Goal: Information Seeking & Learning: Find specific fact

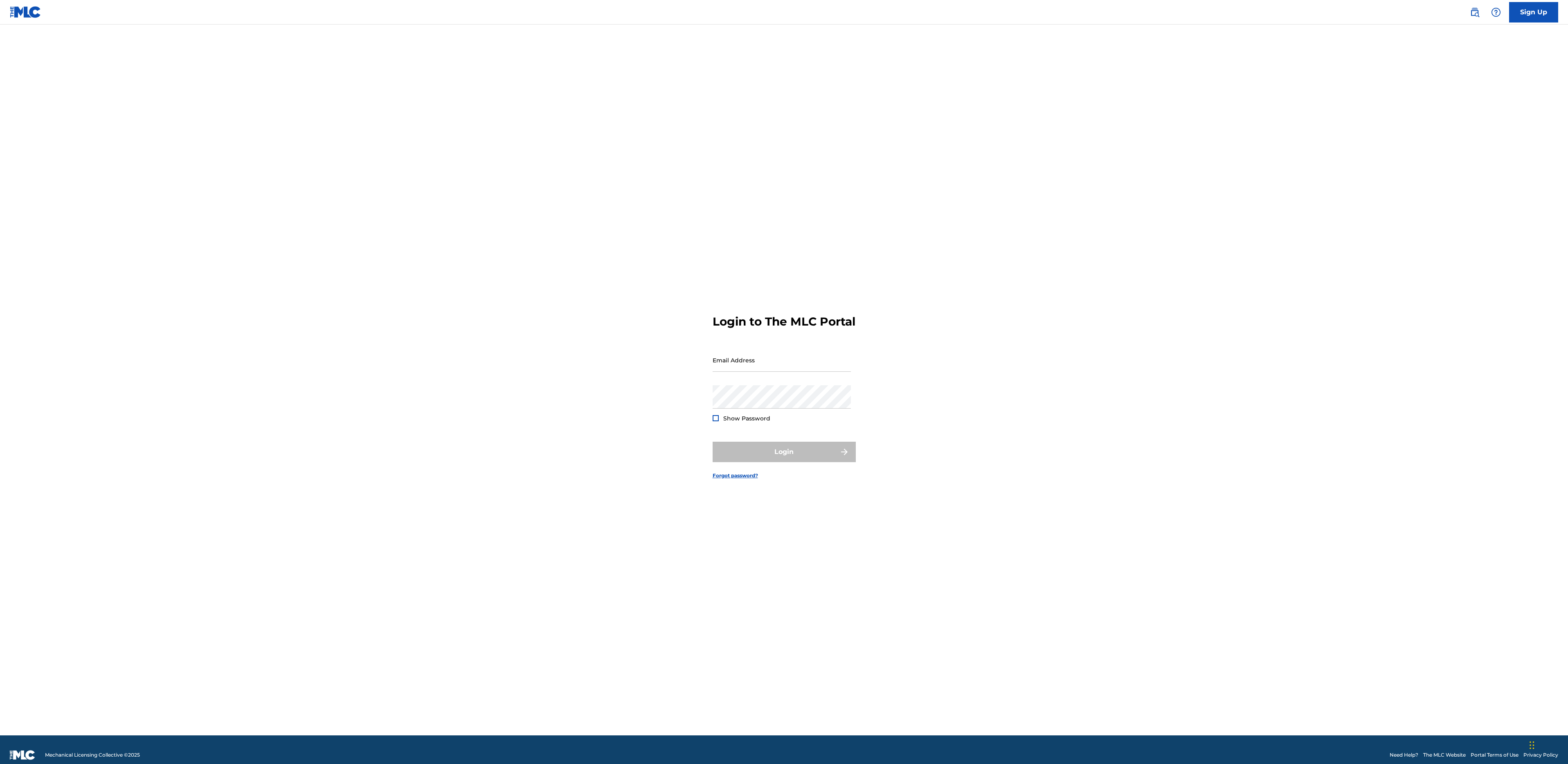
type input "e@[DOMAIN_NAME]"
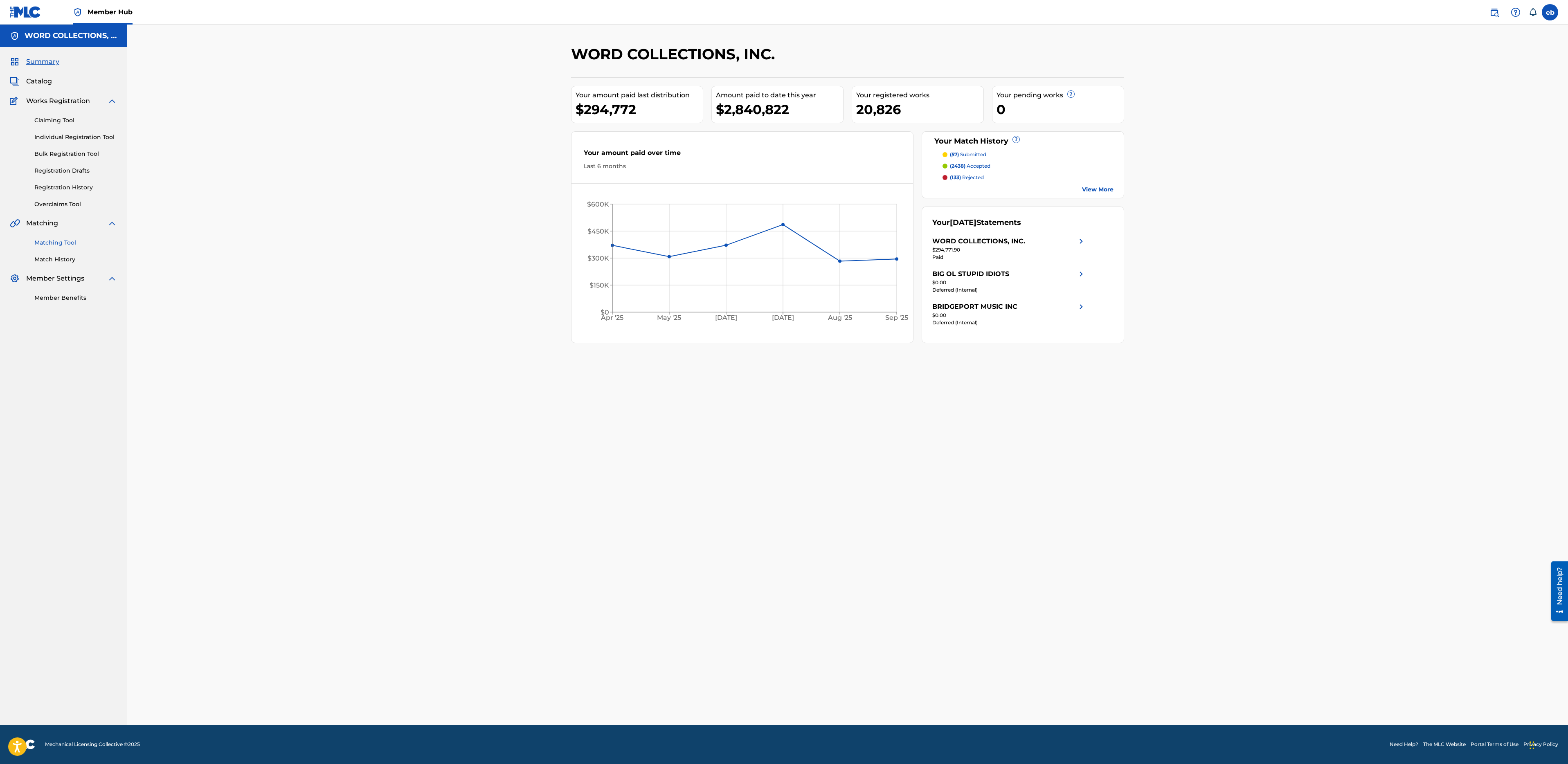
click at [54, 243] on link "Matching Tool" at bounding box center [75, 243] width 83 height 9
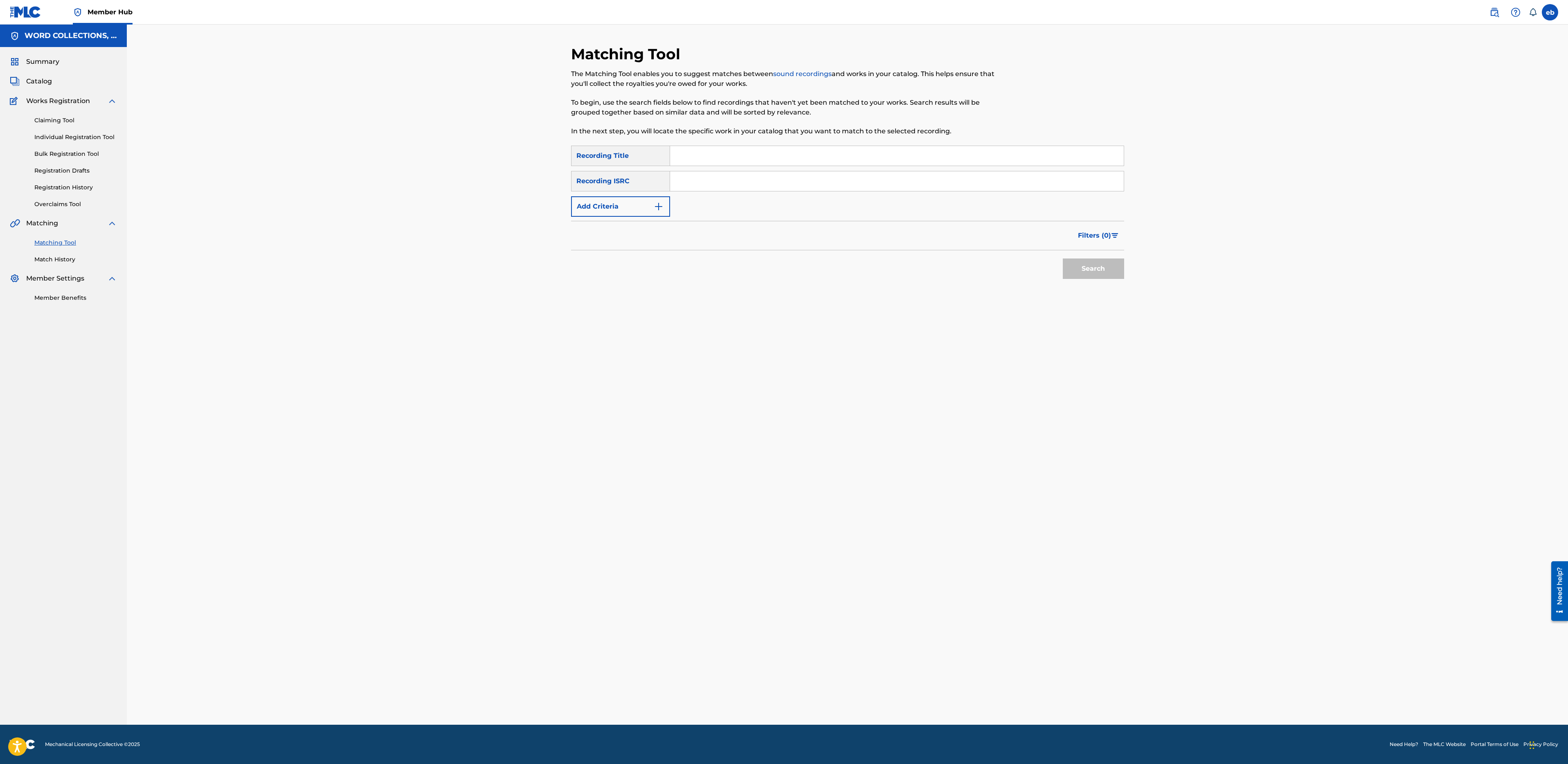
click at [695, 158] on input "Search Form" at bounding box center [897, 156] width 453 height 19
click at [638, 209] on button "Add Criteria" at bounding box center [620, 207] width 99 height 21
click at [615, 216] on div "Writer" at bounding box center [620, 207] width 99 height 21
click at [621, 230] on div "Recording Artist" at bounding box center [620, 227] width 98 height 21
click at [688, 212] on input "Search Form" at bounding box center [889, 206] width 438 height 19
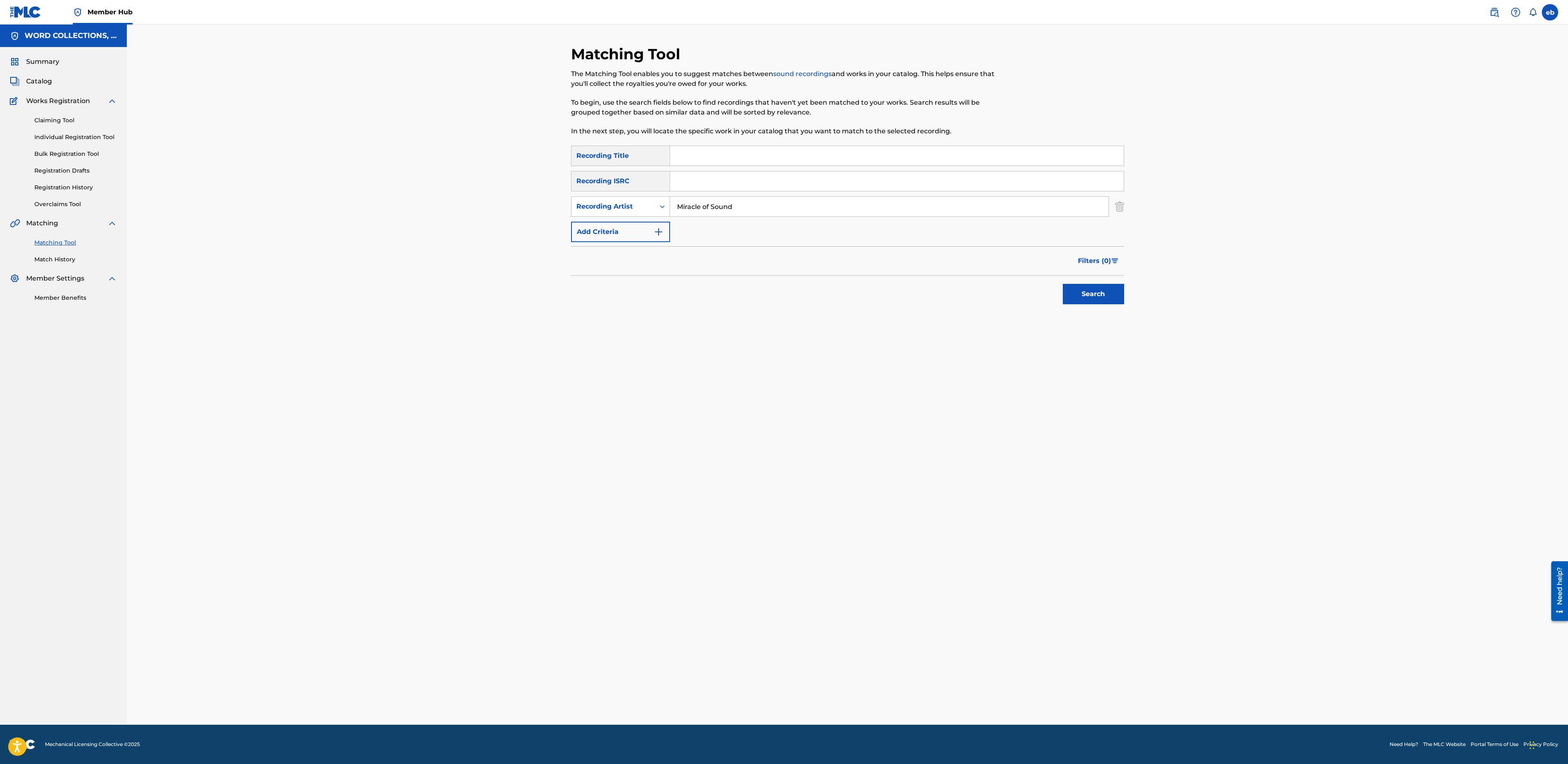
type input "Miracle of Sound"
click at [1063, 284] on button "Search" at bounding box center [1093, 294] width 61 height 21
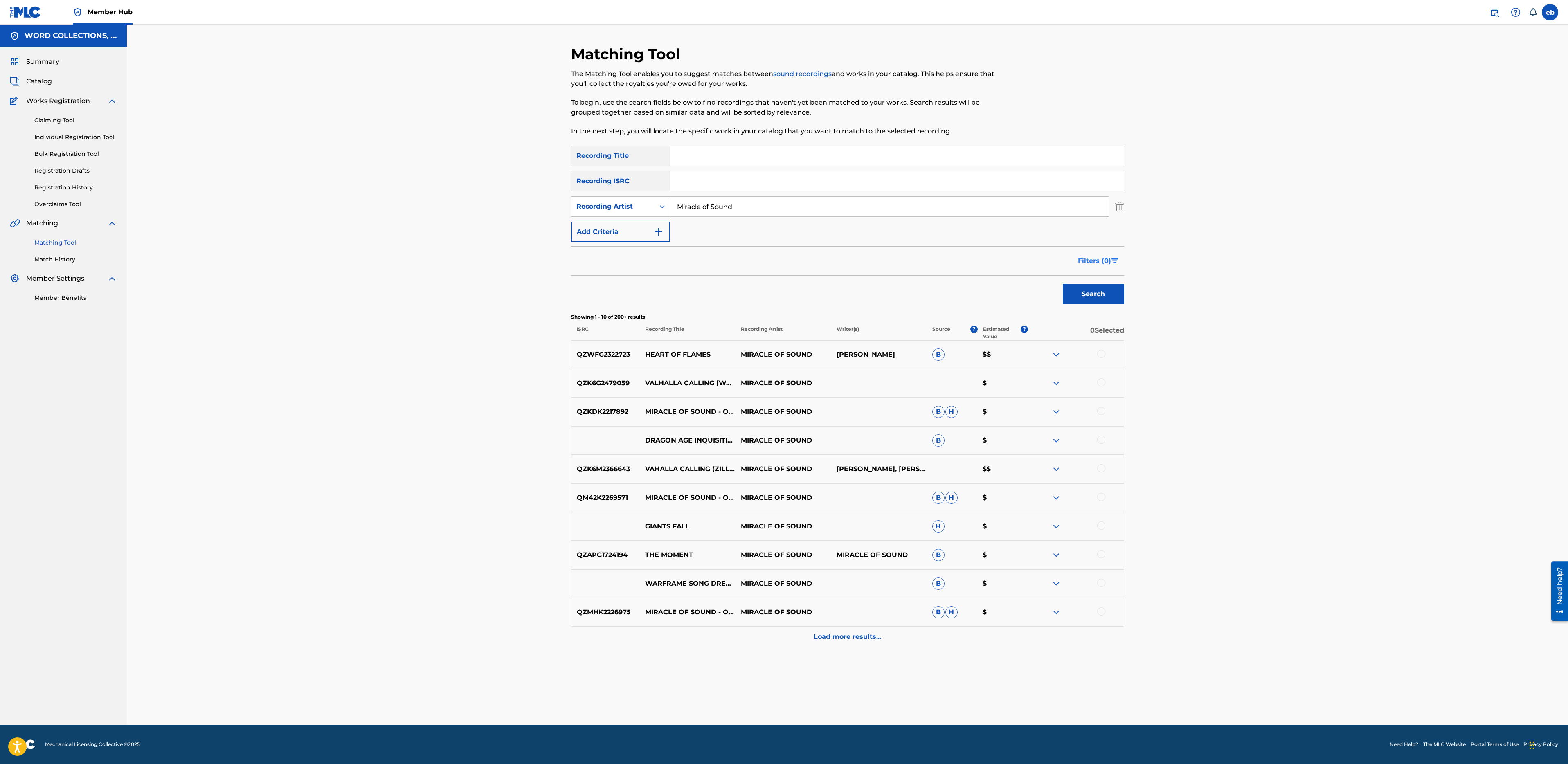
click at [1106, 261] on span "Filters ( 0 )" at bounding box center [1094, 261] width 33 height 10
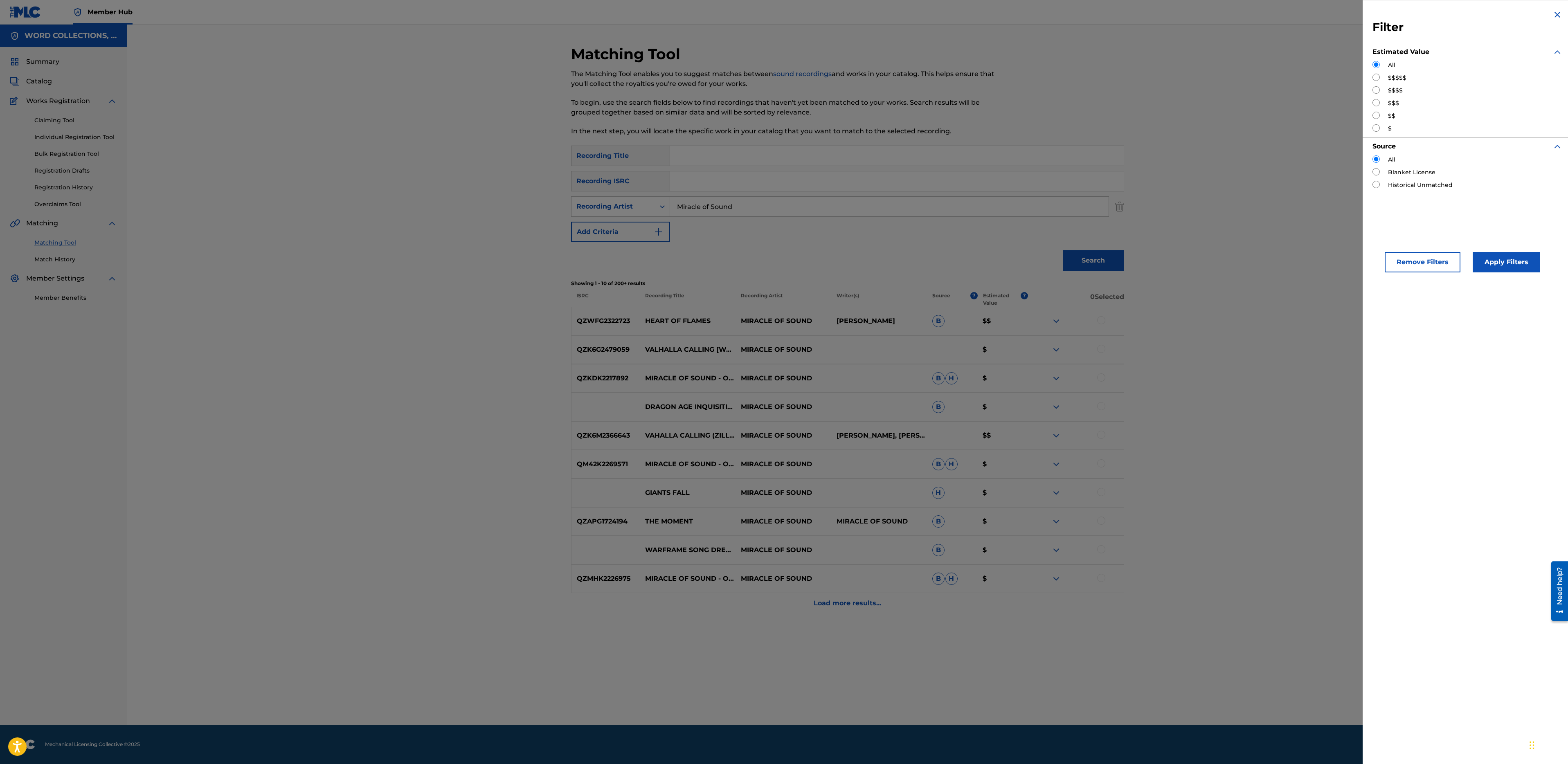
click at [1395, 79] on label "$$$$$" at bounding box center [1397, 78] width 18 height 9
click at [1374, 78] on input "Search Form" at bounding box center [1376, 77] width 7 height 7
radio input "true"
click at [1508, 259] on button "Apply Filters" at bounding box center [1506, 262] width 68 height 21
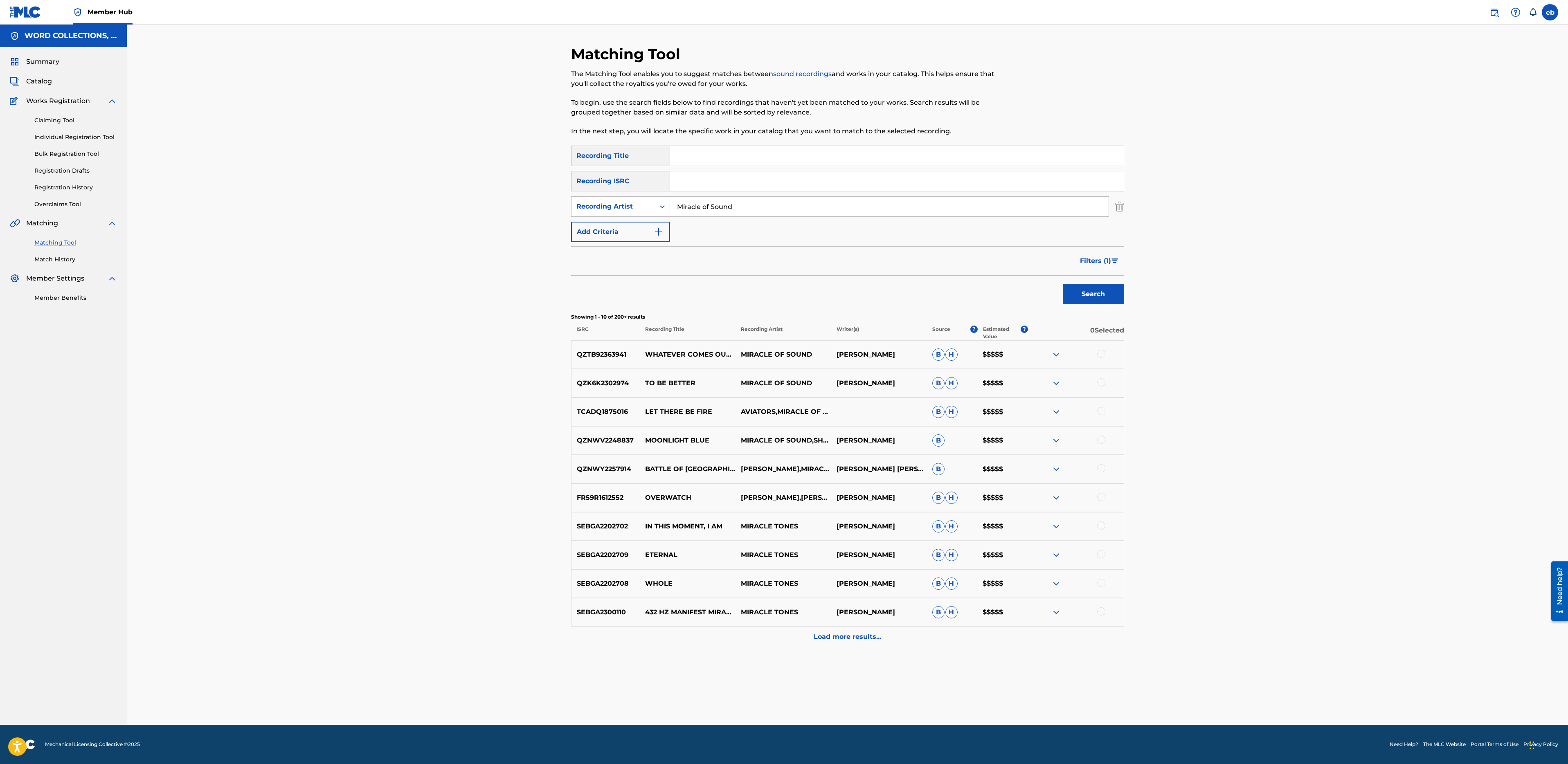
click at [1084, 351] on div at bounding box center [1076, 355] width 96 height 10
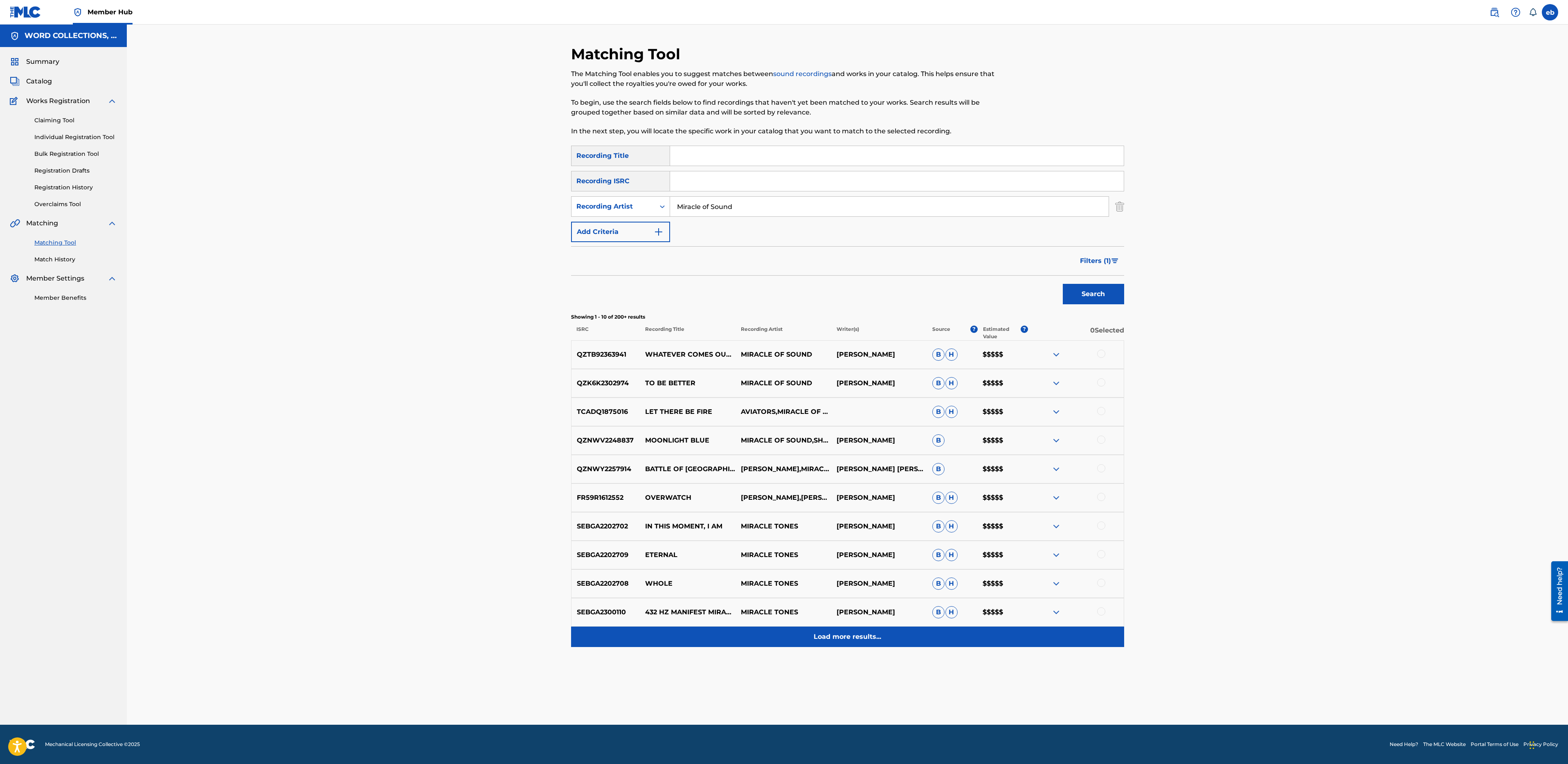
click at [825, 641] on p "Load more results..." at bounding box center [847, 637] width 68 height 10
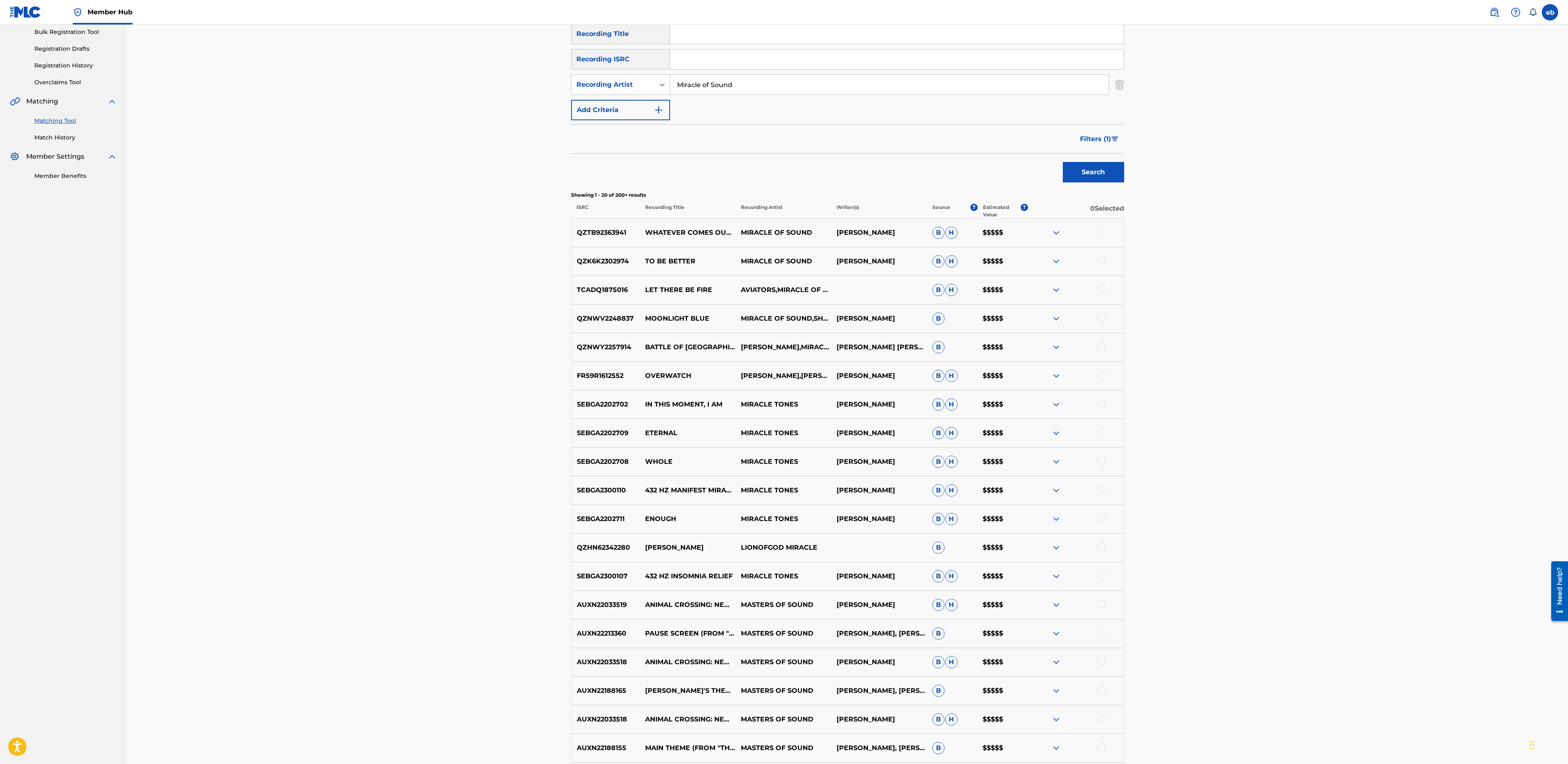
scroll to position [250, 0]
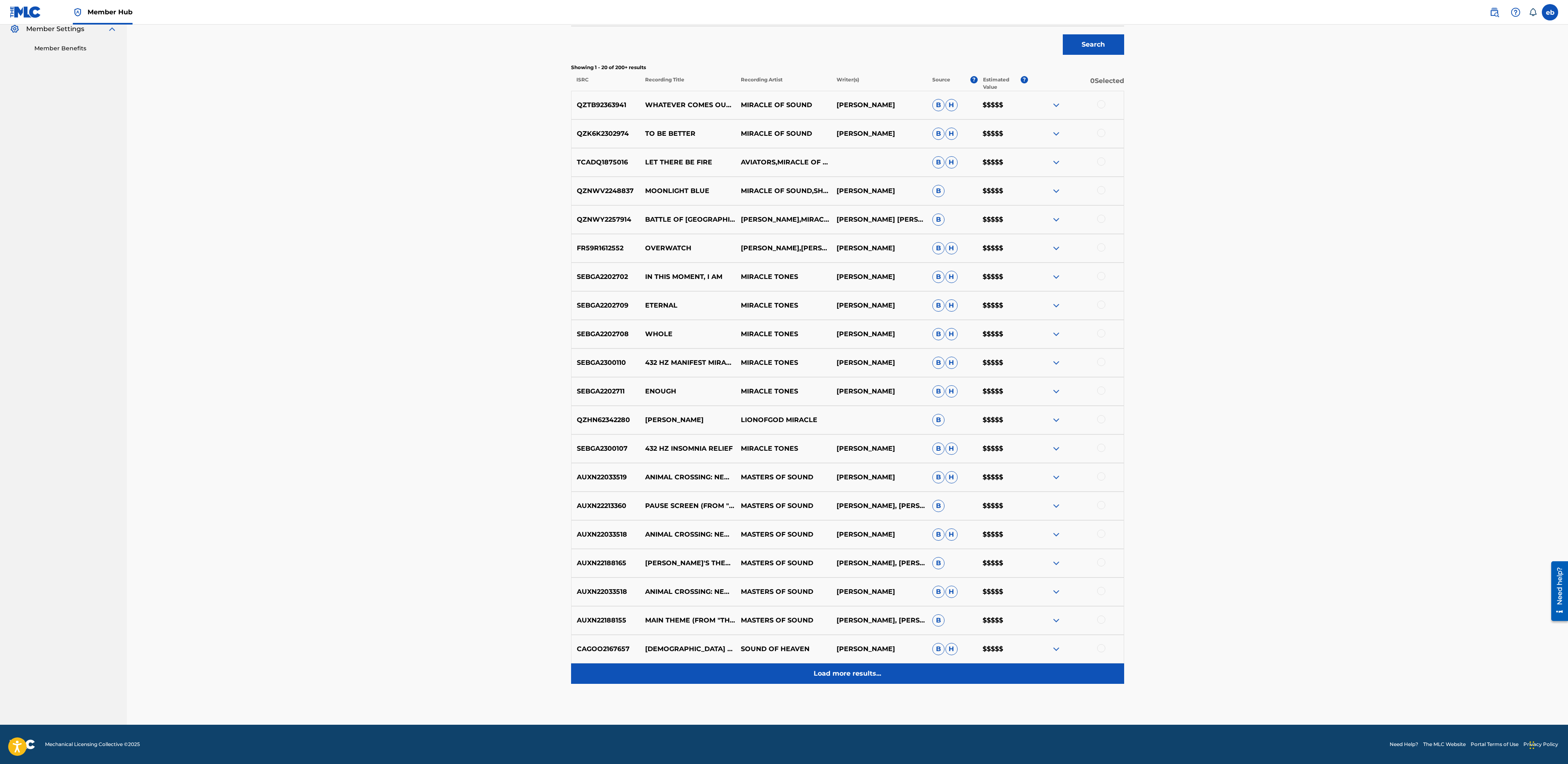
click at [869, 675] on p "Load more results..." at bounding box center [847, 674] width 68 height 10
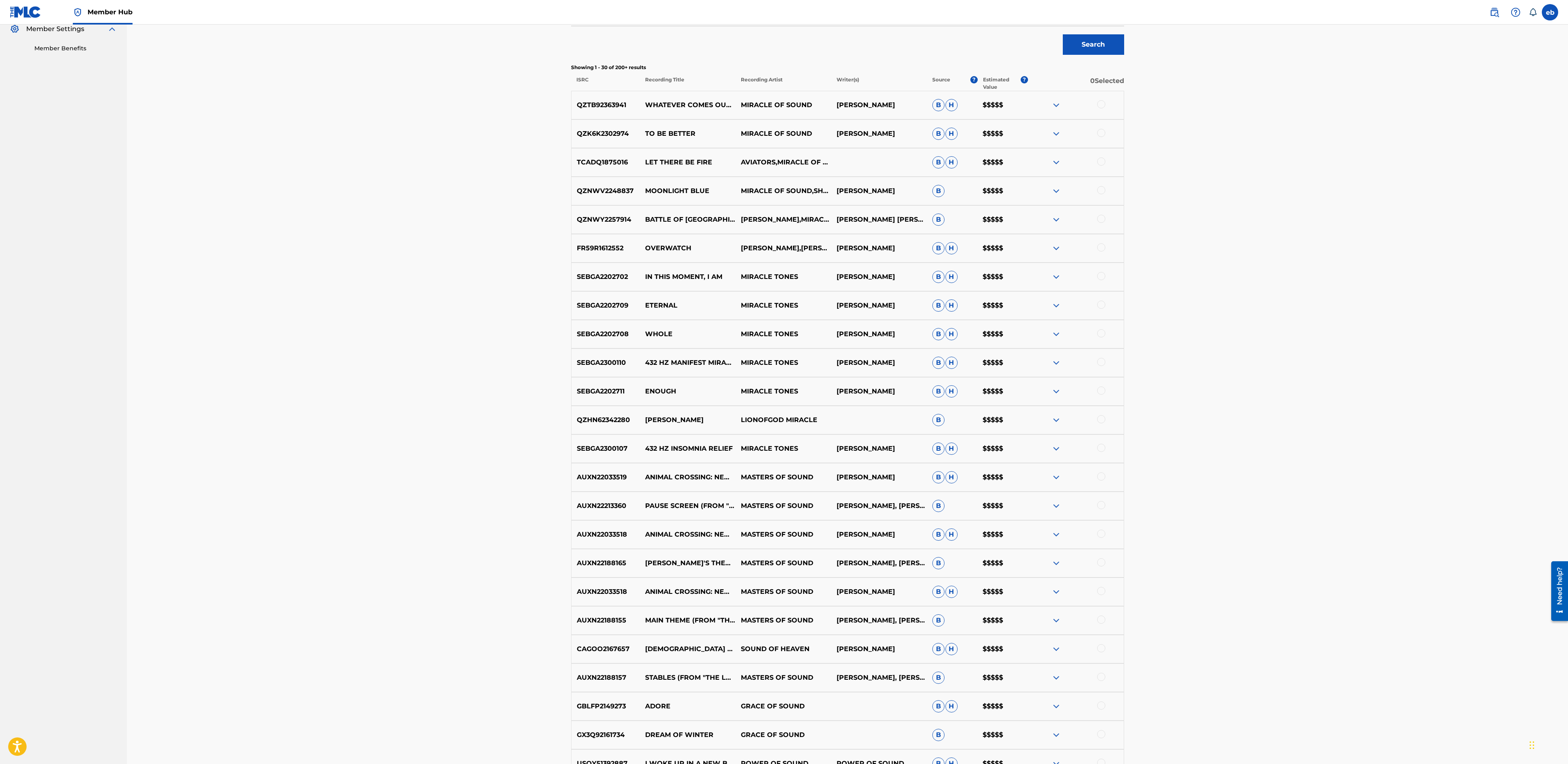
scroll to position [536, 0]
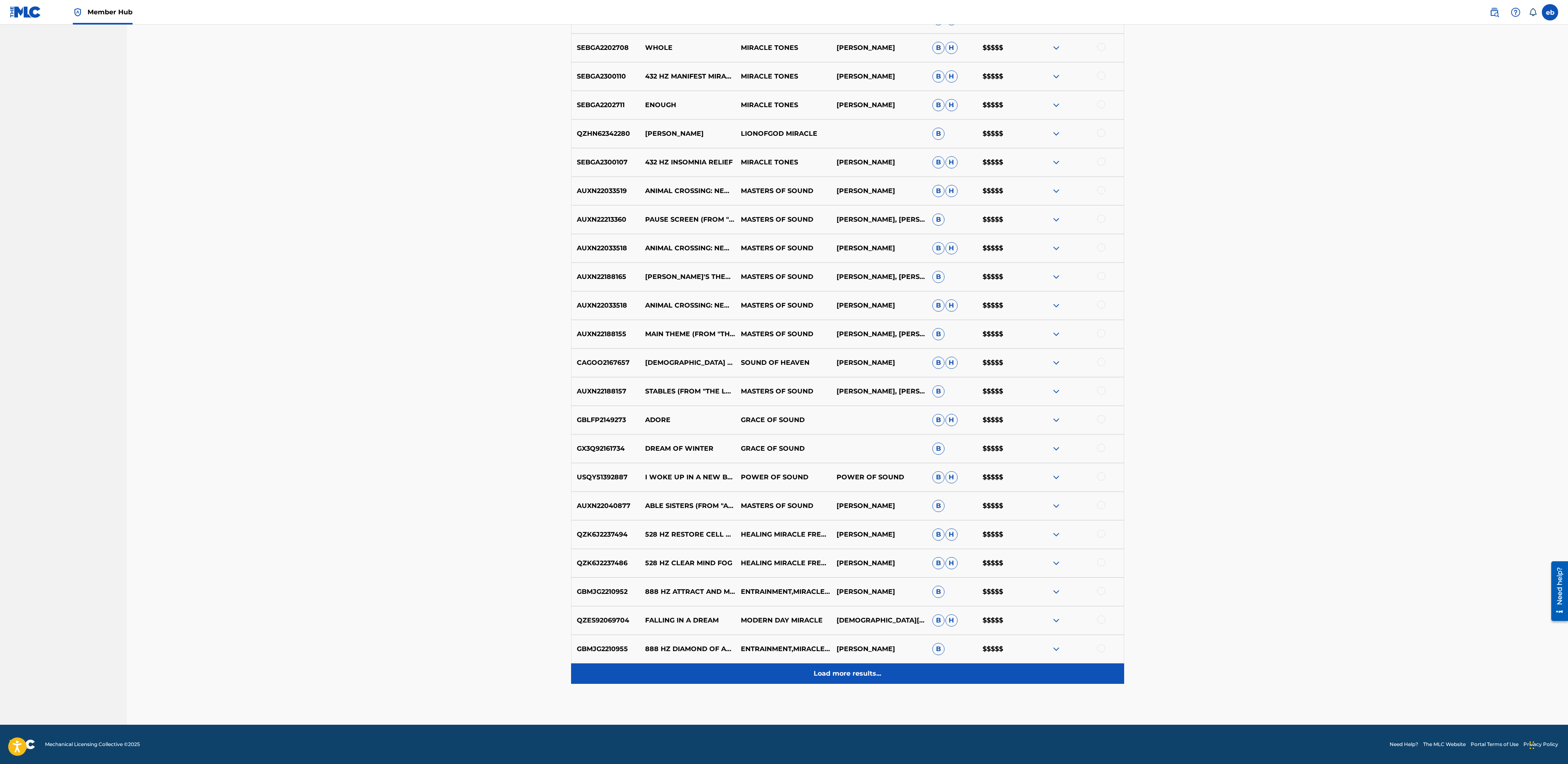
click at [860, 673] on p "Load more results..." at bounding box center [847, 674] width 68 height 10
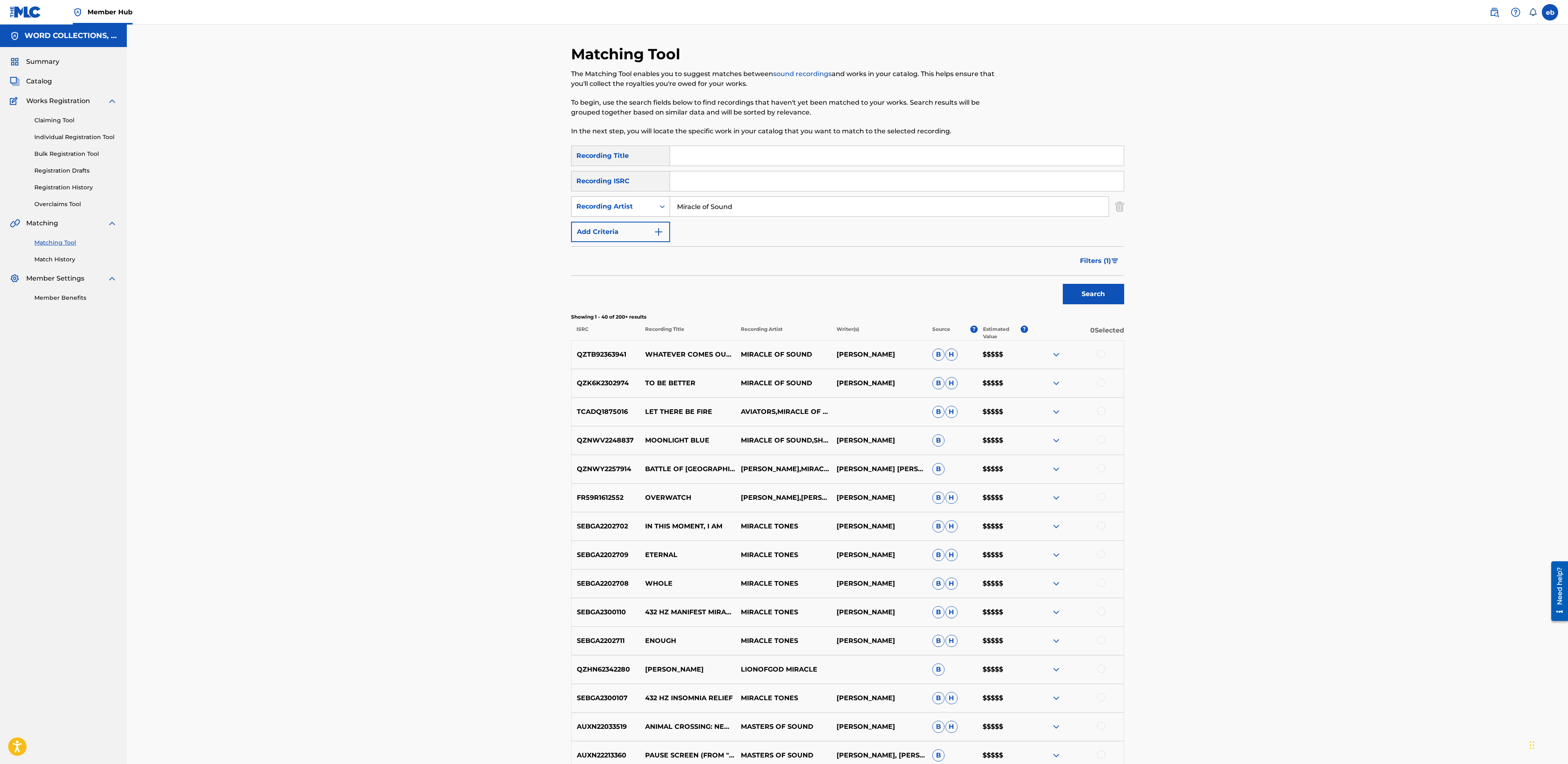
click at [648, 209] on div "Recording Artist" at bounding box center [613, 206] width 74 height 10
click at [642, 233] on div "Writer" at bounding box center [620, 227] width 98 height 21
click at [728, 209] on input "Search Form" at bounding box center [889, 206] width 438 height 19
type input "[PERSON_NAME]"
click at [1063, 284] on button "Search" at bounding box center [1093, 294] width 61 height 21
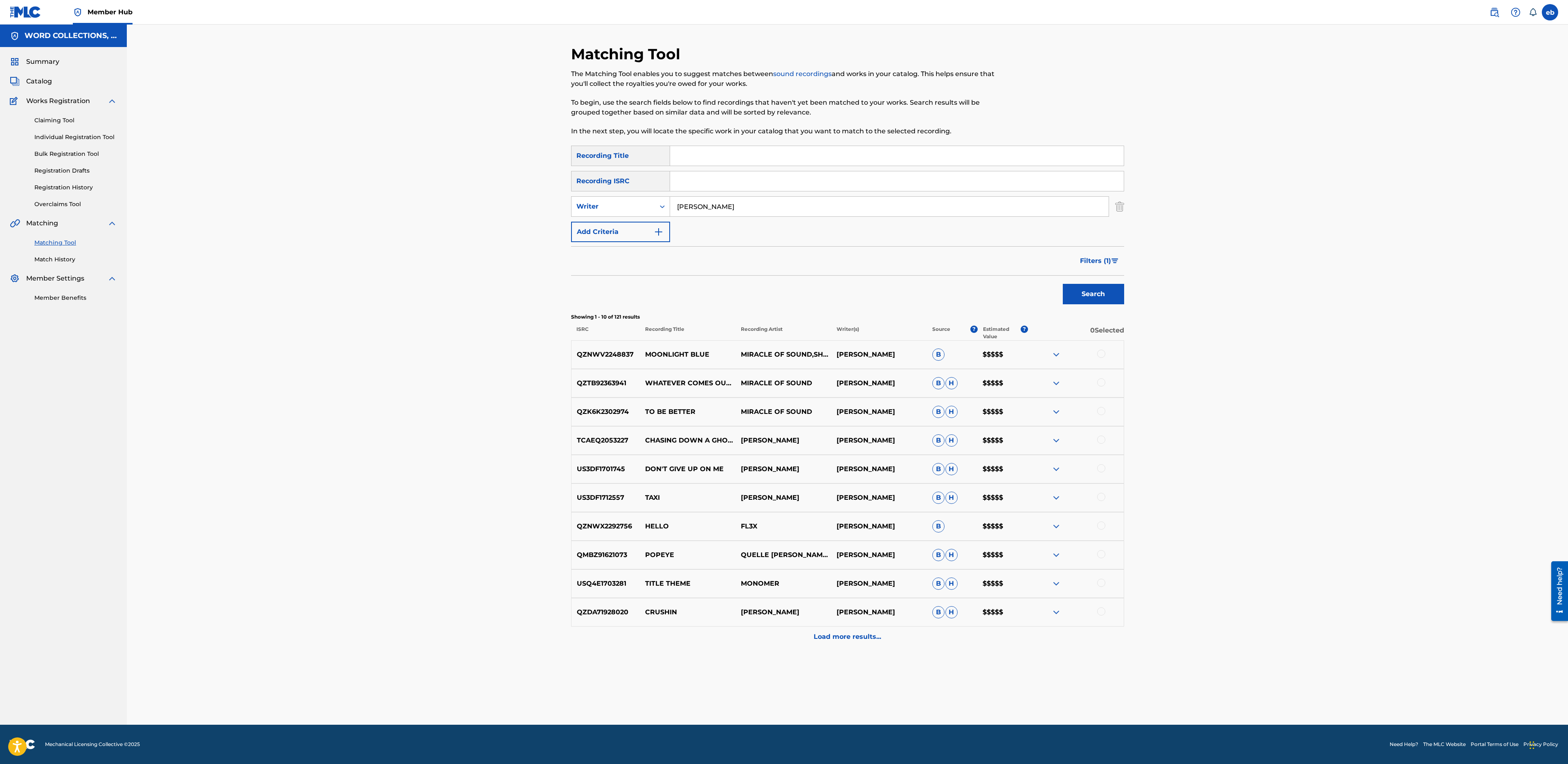
click at [868, 640] on p "Load more results..." at bounding box center [847, 637] width 68 height 10
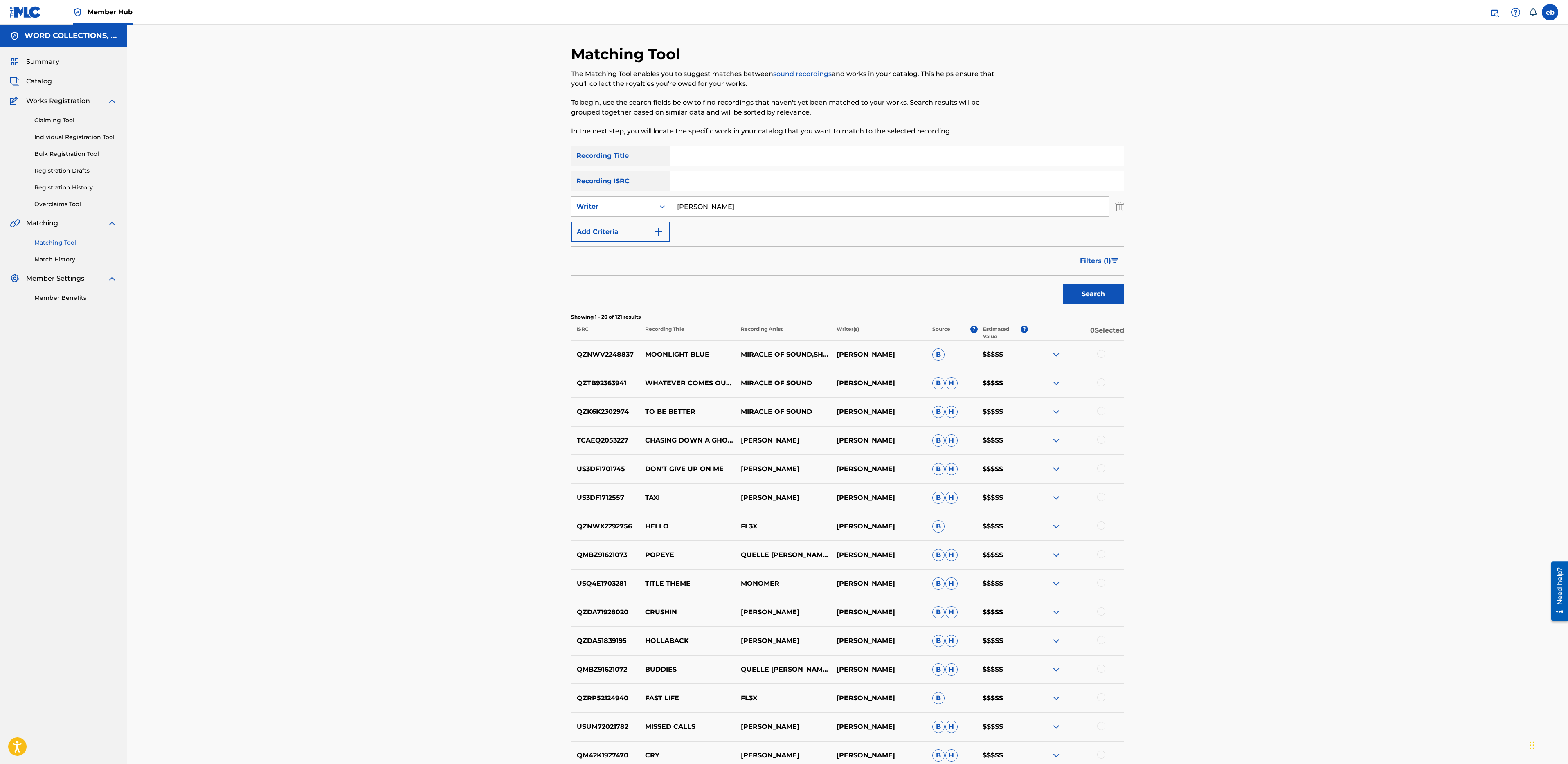
click at [702, 161] on input "Search Form" at bounding box center [897, 156] width 453 height 19
type input "Valhalla Calling"
click at [1063, 284] on button "Search" at bounding box center [1093, 294] width 61 height 21
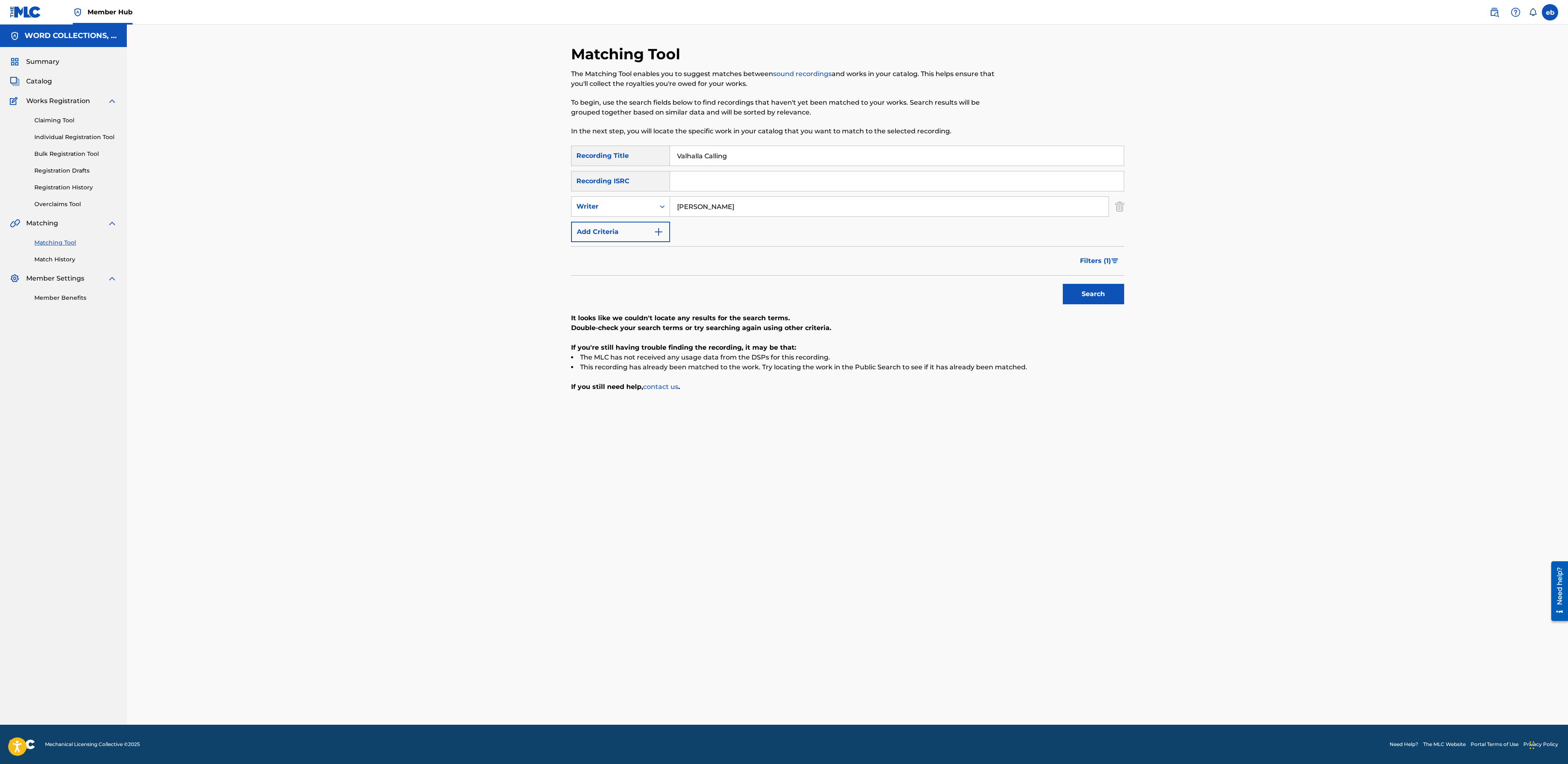
click at [735, 206] on input "[PERSON_NAME]" at bounding box center [889, 206] width 438 height 19
type input "[PERSON_NAME]"
click at [1063, 284] on button "Search" at bounding box center [1093, 294] width 61 height 21
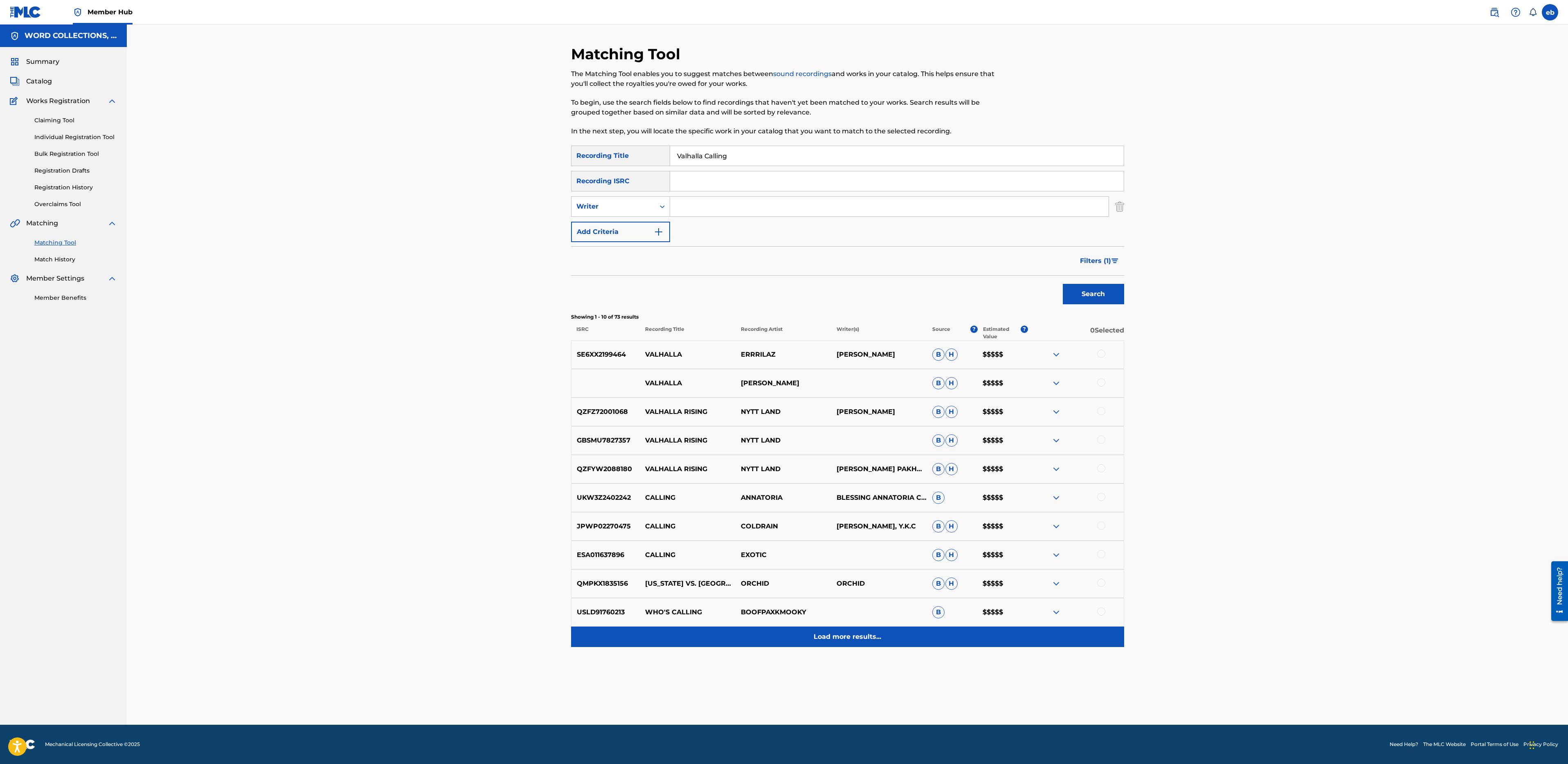
click at [856, 643] on div "Load more results..." at bounding box center [847, 637] width 553 height 21
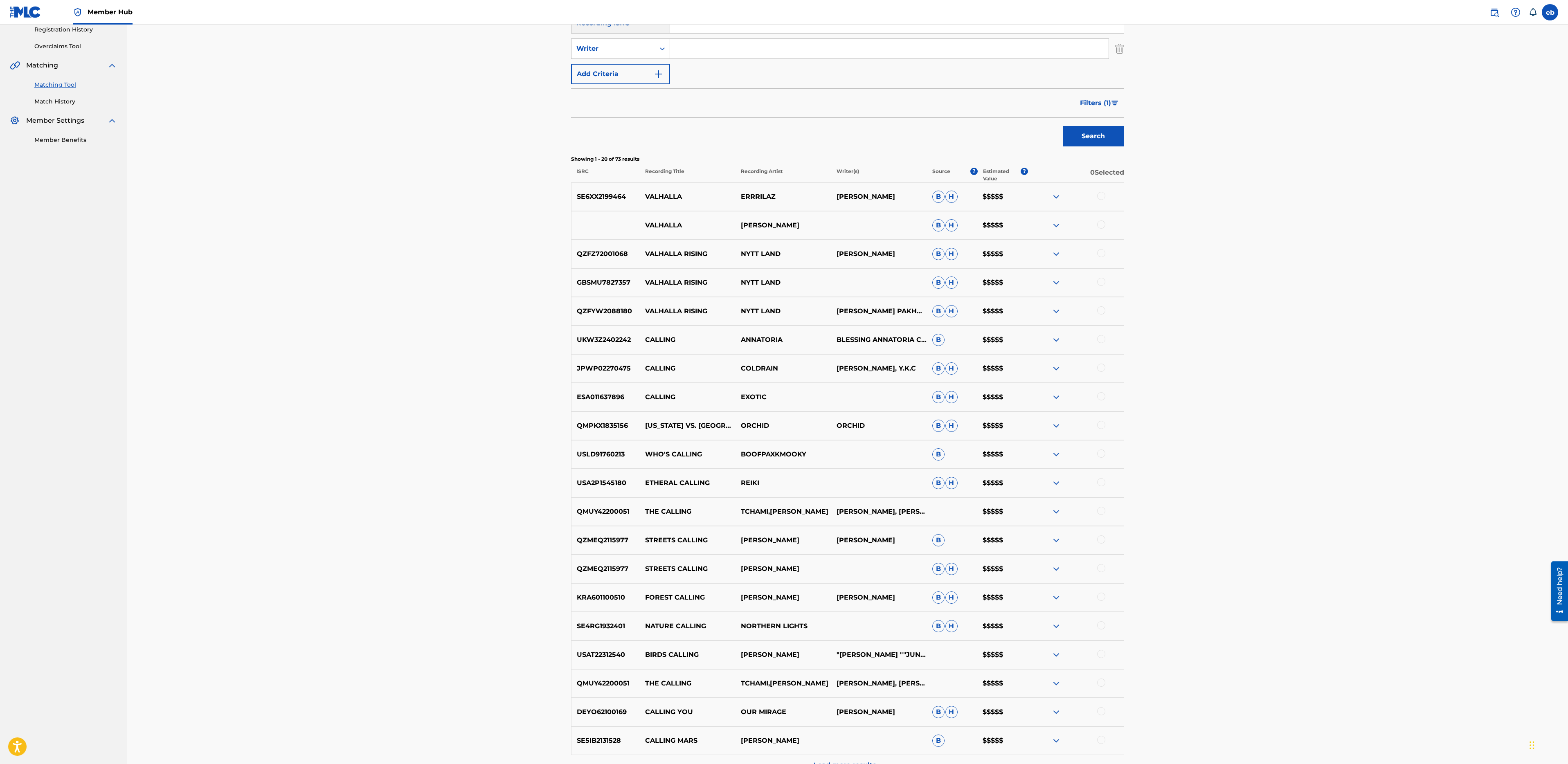
scroll to position [250, 0]
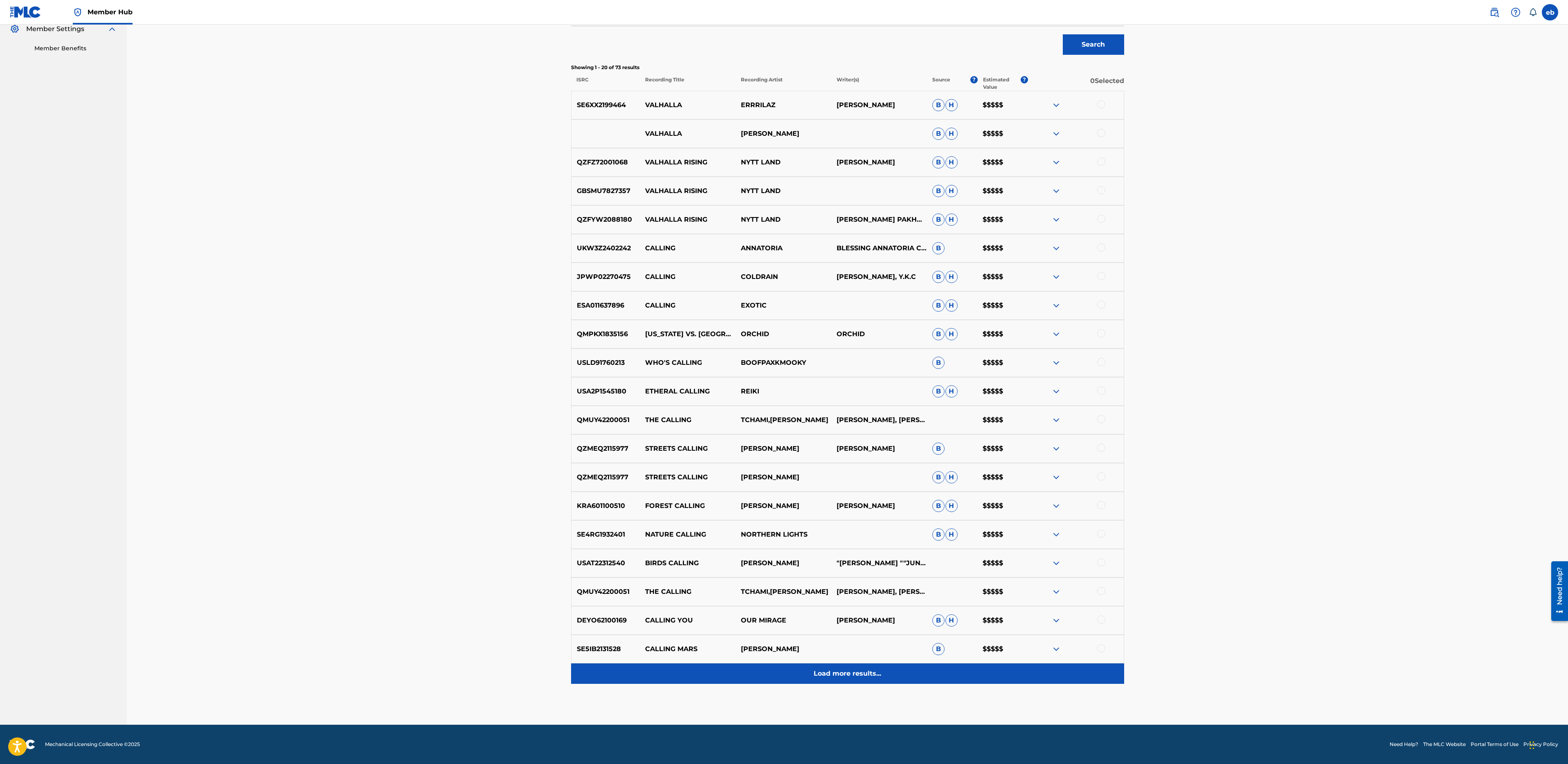
click at [860, 682] on div "Load more results..." at bounding box center [847, 674] width 553 height 21
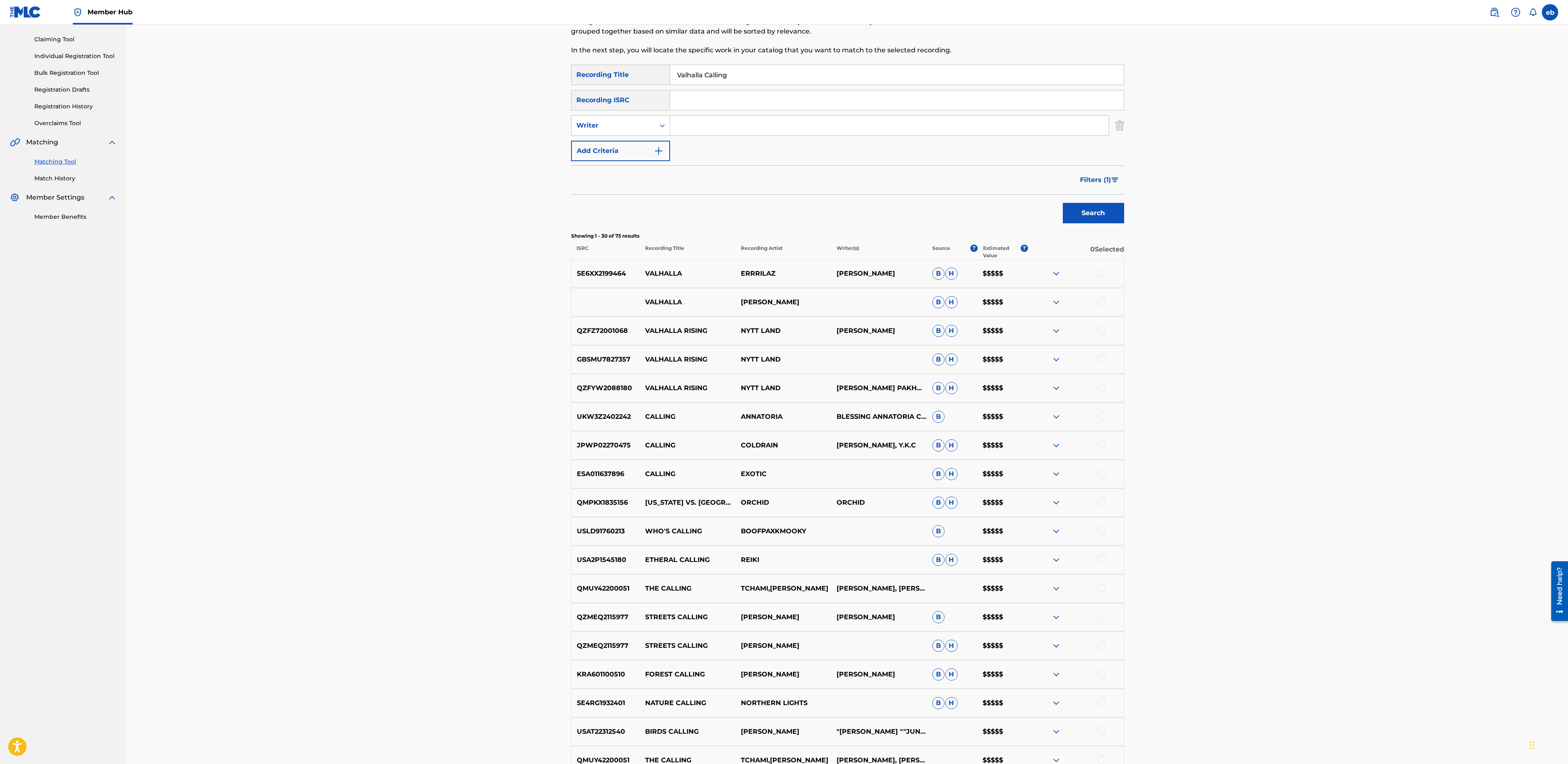
scroll to position [47, 0]
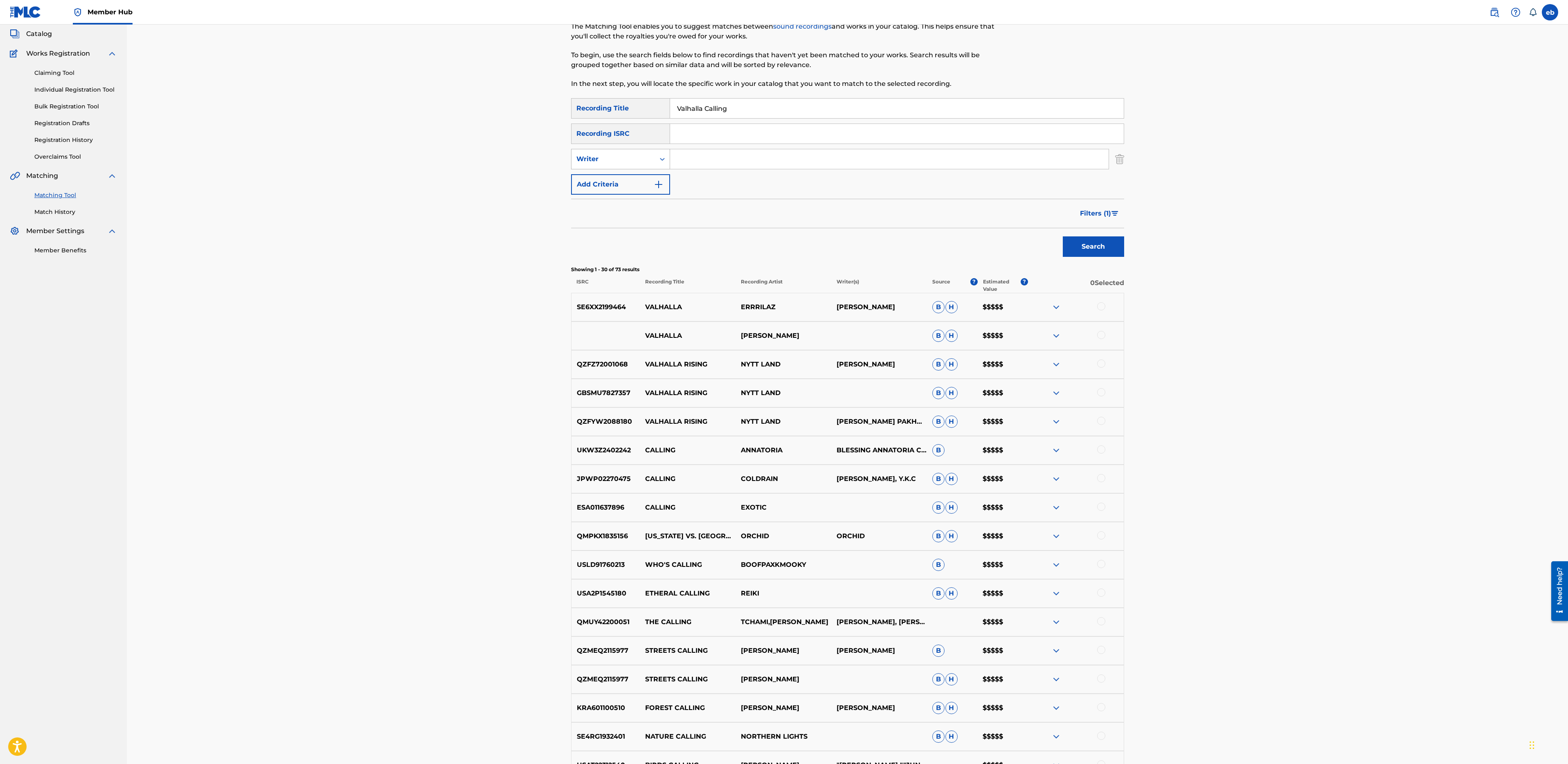
click at [617, 161] on div "Writer" at bounding box center [613, 159] width 74 height 10
click at [633, 174] on div "Recording Artist" at bounding box center [620, 180] width 98 height 21
click at [698, 165] on input "Search Form" at bounding box center [889, 159] width 438 height 19
type input "Miracle"
click at [1063, 236] on button "Search" at bounding box center [1093, 247] width 61 height 21
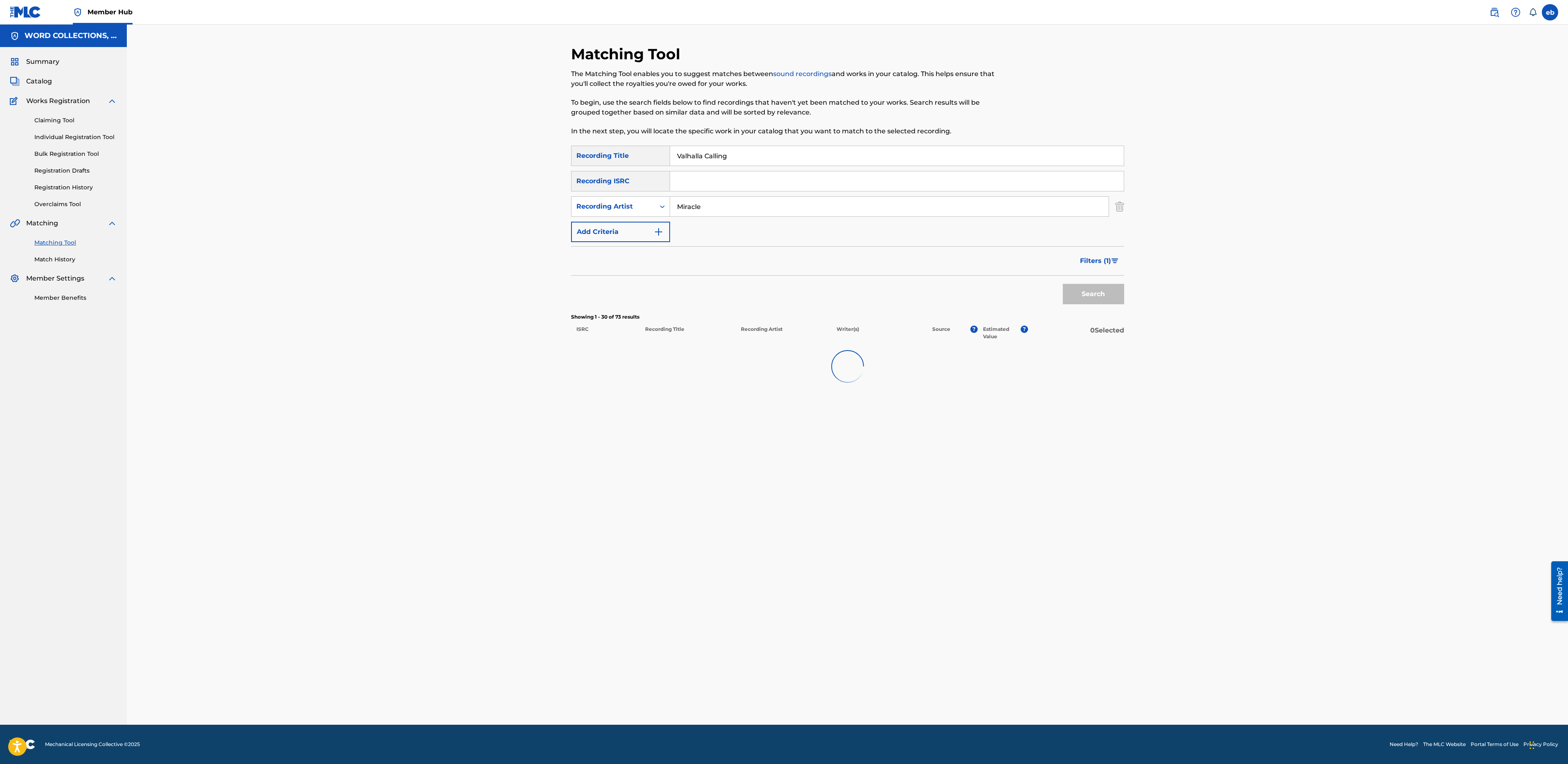
scroll to position [0, 0]
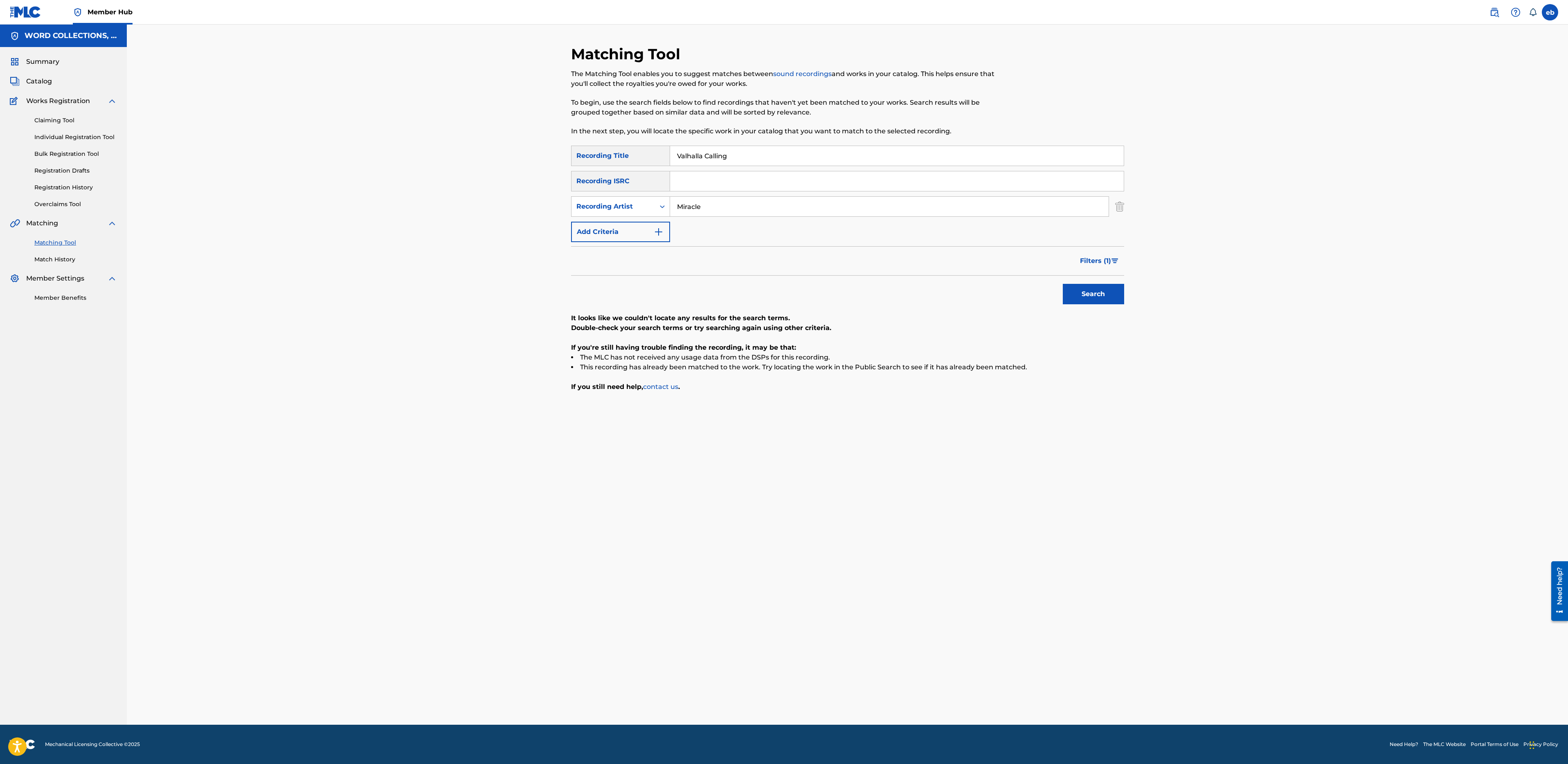
click at [716, 153] on input "Valhalla Calling" at bounding box center [897, 156] width 453 height 19
type input "Valhalla"
click at [1063, 284] on button "Search" at bounding box center [1093, 294] width 61 height 21
click at [725, 208] on input "Miracle" at bounding box center [889, 206] width 438 height 19
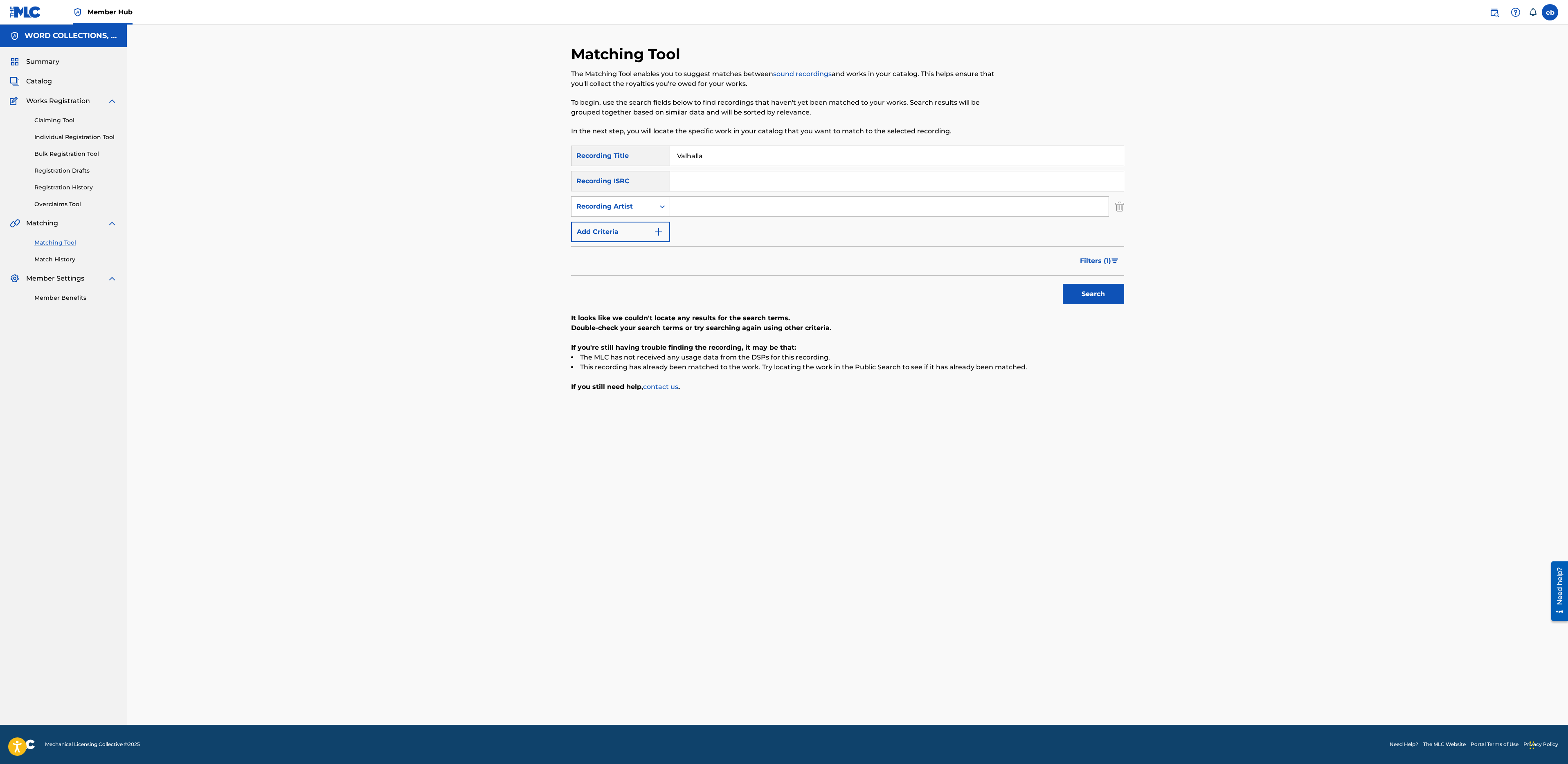
click at [725, 152] on input "Valhalla" at bounding box center [897, 156] width 453 height 19
click at [692, 186] on input "Search Form" at bounding box center [897, 181] width 453 height 19
paste input "QZPLR2029316"
type input "QZPLR2029316"
click at [1063, 284] on button "Search" at bounding box center [1093, 294] width 61 height 21
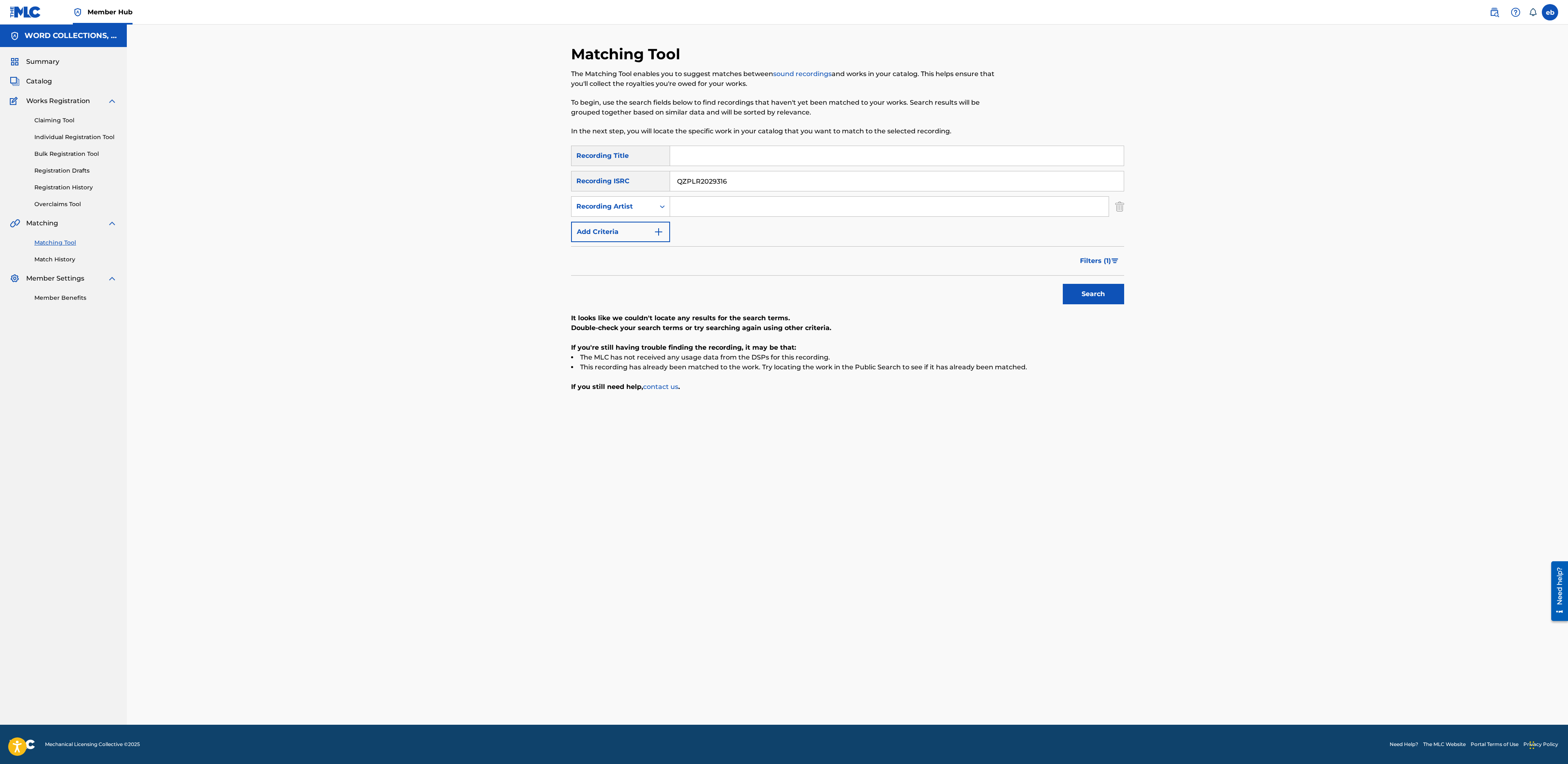
click at [747, 173] on input "QZPLR2029316" at bounding box center [897, 181] width 453 height 19
click at [747, 208] on input "Search Form" at bounding box center [889, 206] width 438 height 19
type input "Ren"
click at [1063, 284] on button "Search" at bounding box center [1093, 294] width 61 height 21
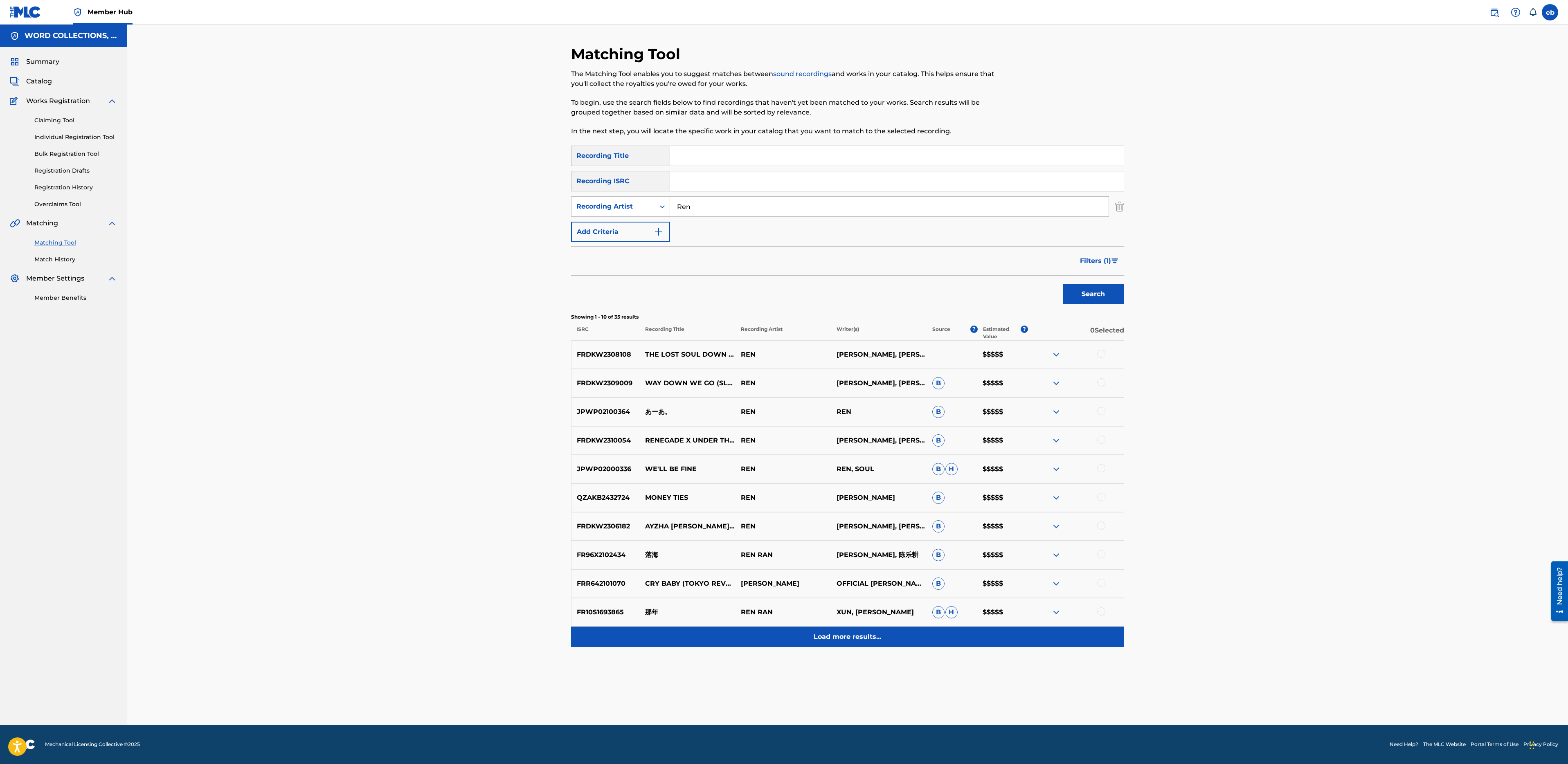
click at [858, 640] on p "Load more results..." at bounding box center [847, 637] width 68 height 10
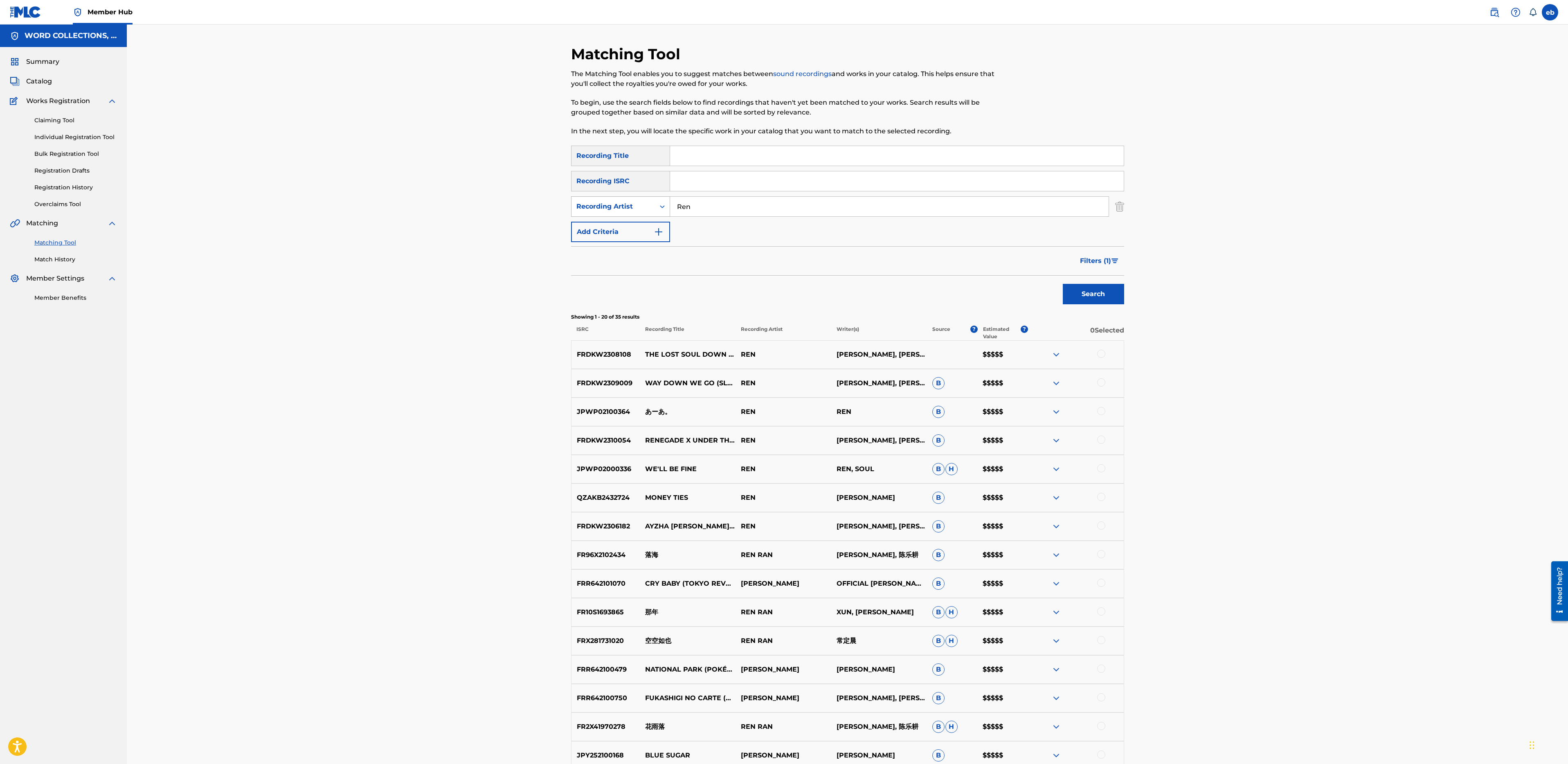
click at [635, 214] on div "Recording Artist" at bounding box center [613, 207] width 83 height 16
click at [637, 230] on div "Writer" at bounding box center [620, 227] width 98 height 21
click at [709, 210] on input "Search Form" at bounding box center [889, 206] width 438 height 19
type input "[PERSON_NAME]"
click at [1063, 284] on button "Search" at bounding box center [1093, 294] width 61 height 21
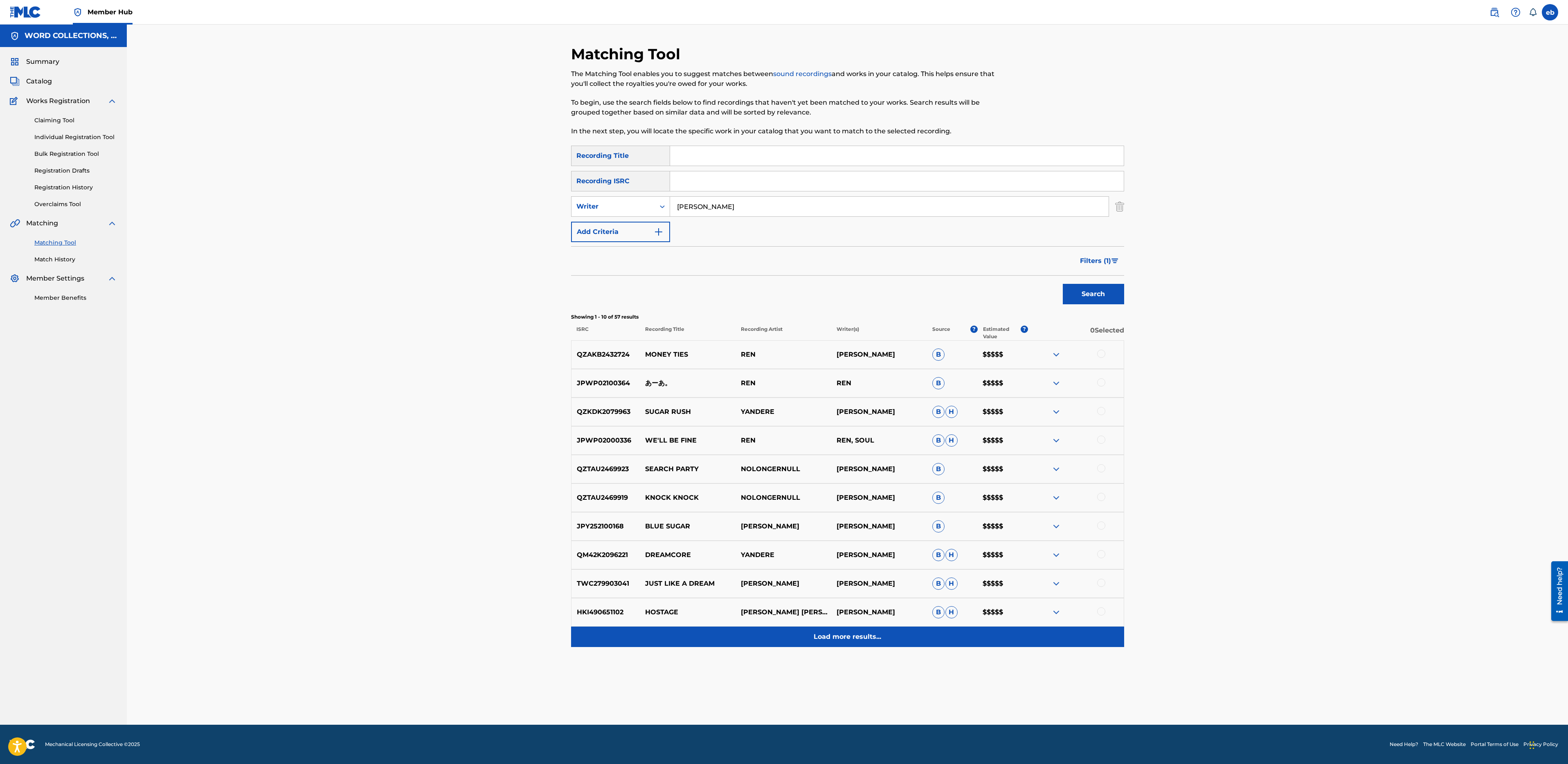
click at [870, 636] on p "Load more results..." at bounding box center [847, 637] width 68 height 10
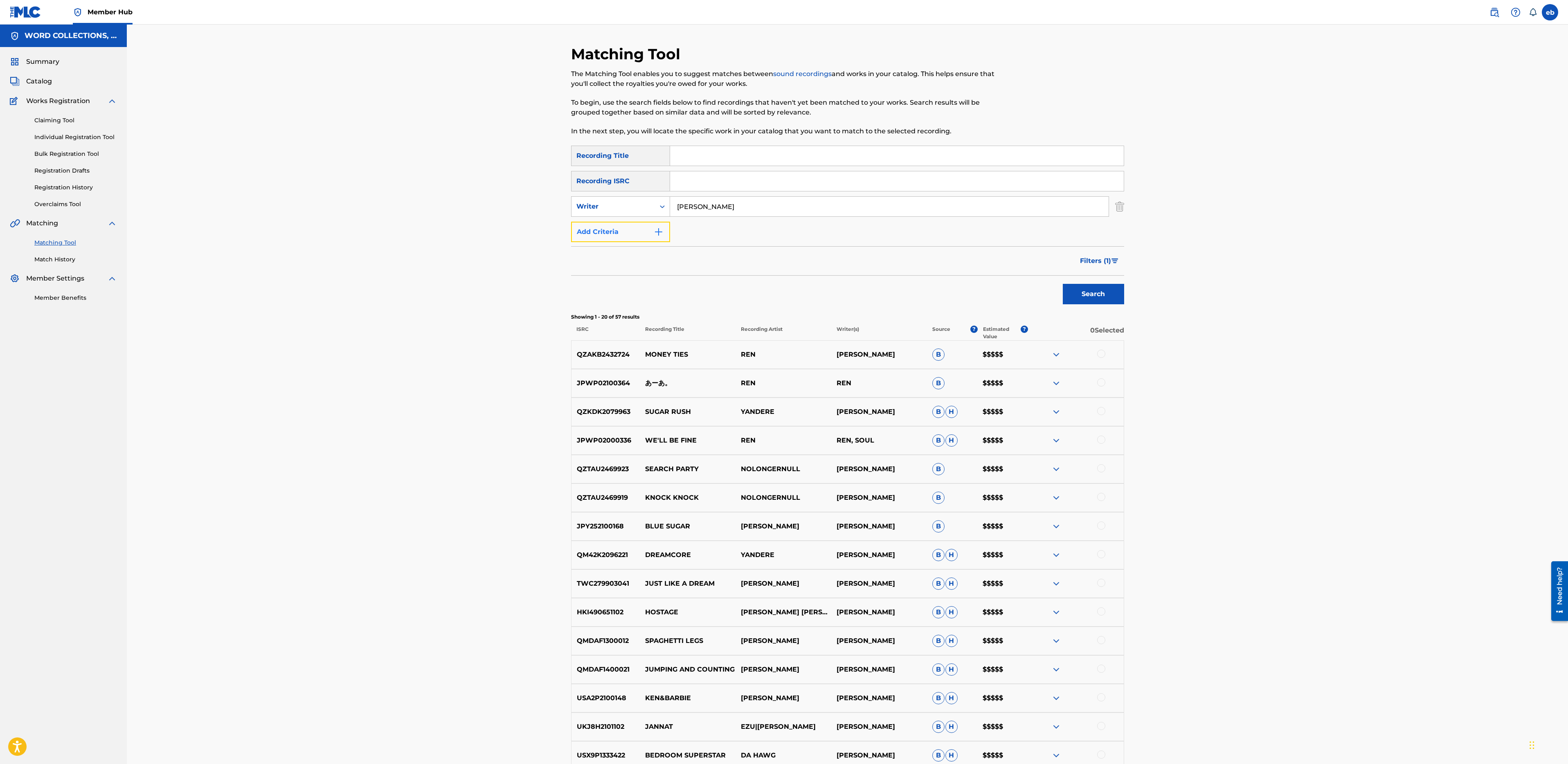
click at [619, 237] on button "Add Criteria" at bounding box center [620, 232] width 99 height 21
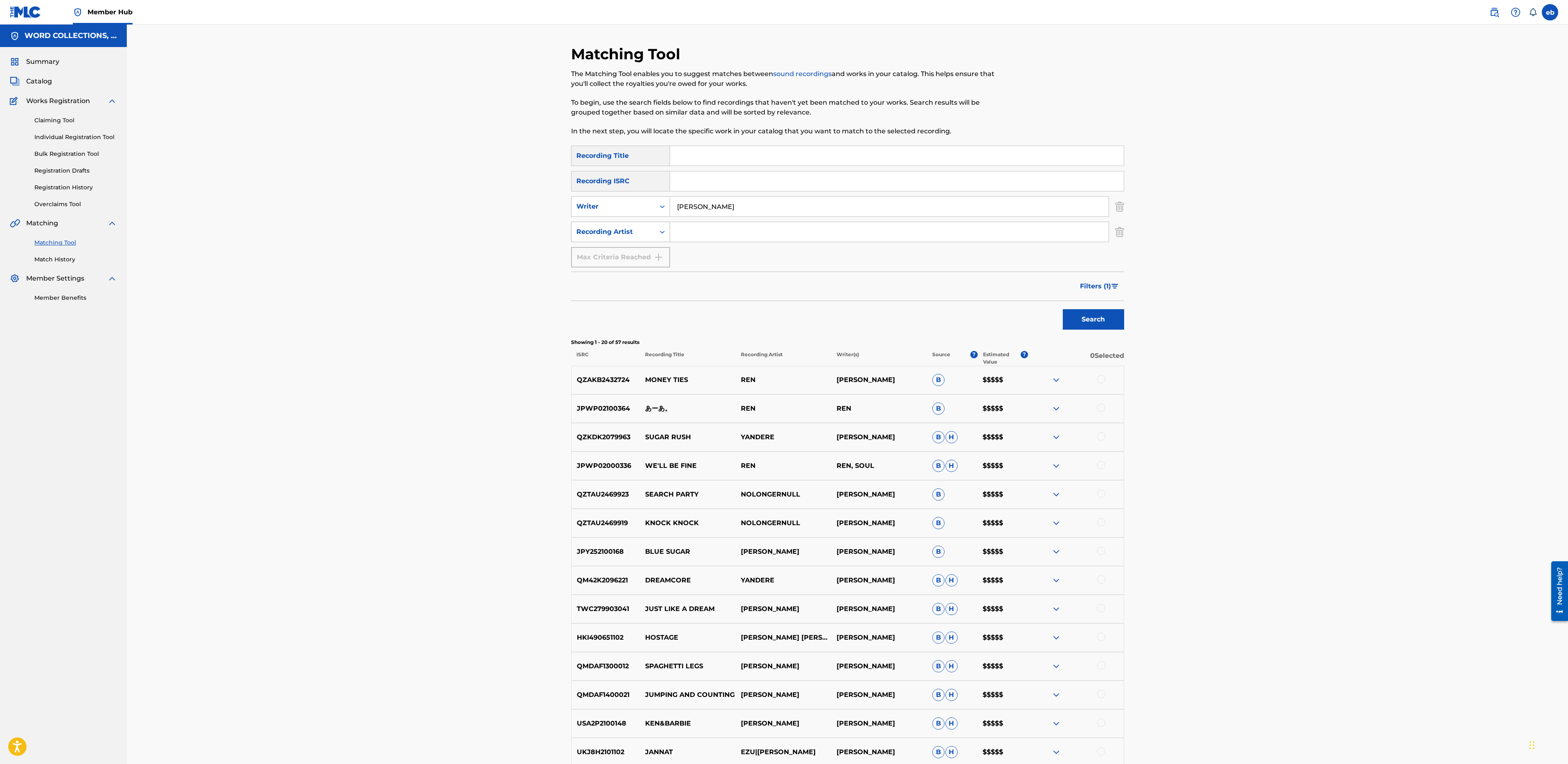
click at [629, 233] on div "Recording Artist" at bounding box center [613, 232] width 74 height 10
click at [756, 234] on input "Search Form" at bounding box center [889, 232] width 438 height 19
type input "Ren"
click at [1063, 309] on button "Search" at bounding box center [1093, 320] width 61 height 21
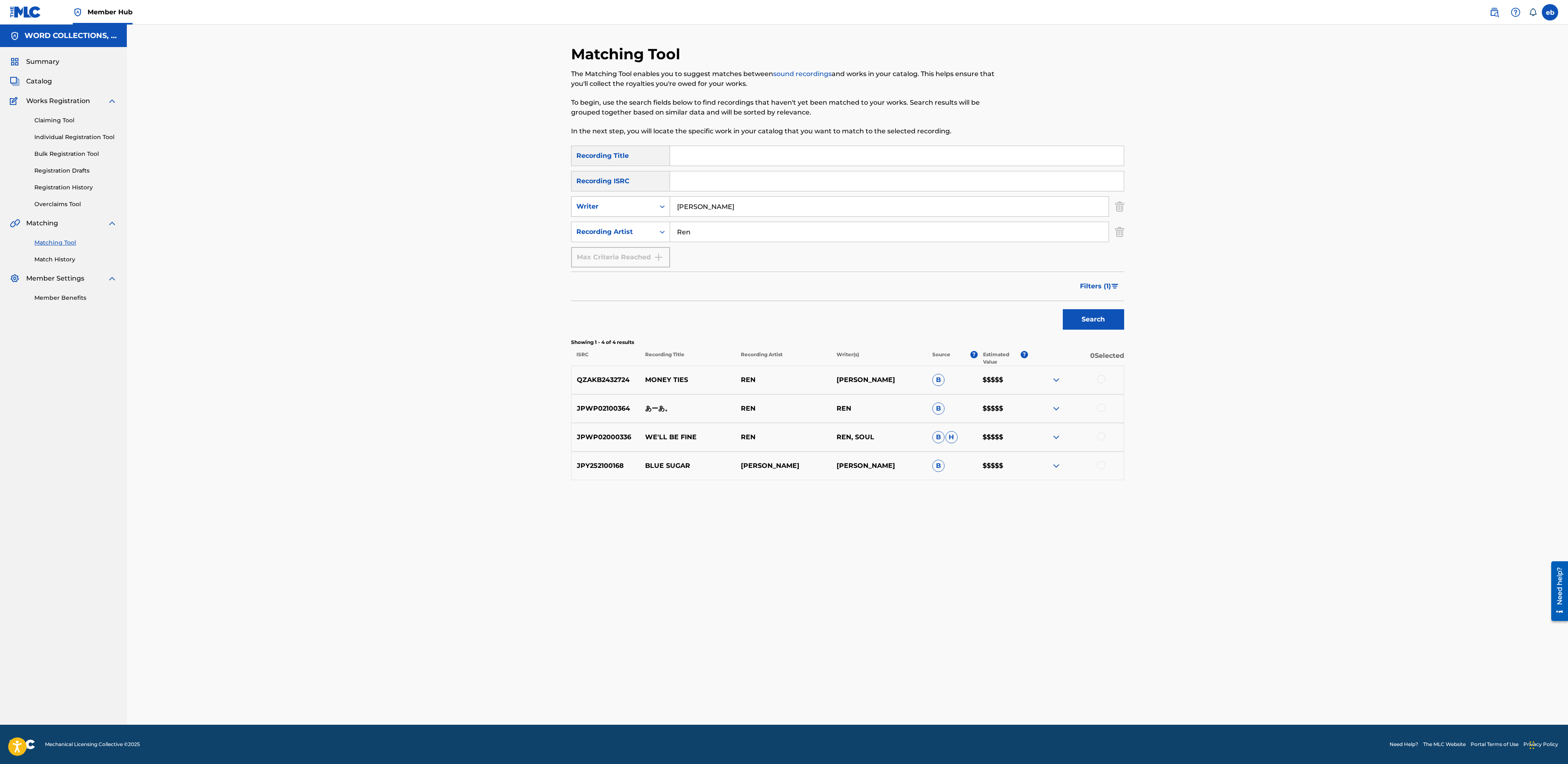
drag, startPoint x: 743, startPoint y: 204, endPoint x: 664, endPoint y: 206, distance: 79.0
click at [664, 206] on div "SearchWithCriteria118775b7-6cba-4ce5-9d33-f9da2342de1e Writer [PERSON_NAME]" at bounding box center [847, 207] width 553 height 21
click at [656, 205] on div "Search Form" at bounding box center [662, 206] width 15 height 15
click at [1120, 207] on img "Search Form" at bounding box center [1119, 207] width 9 height 21
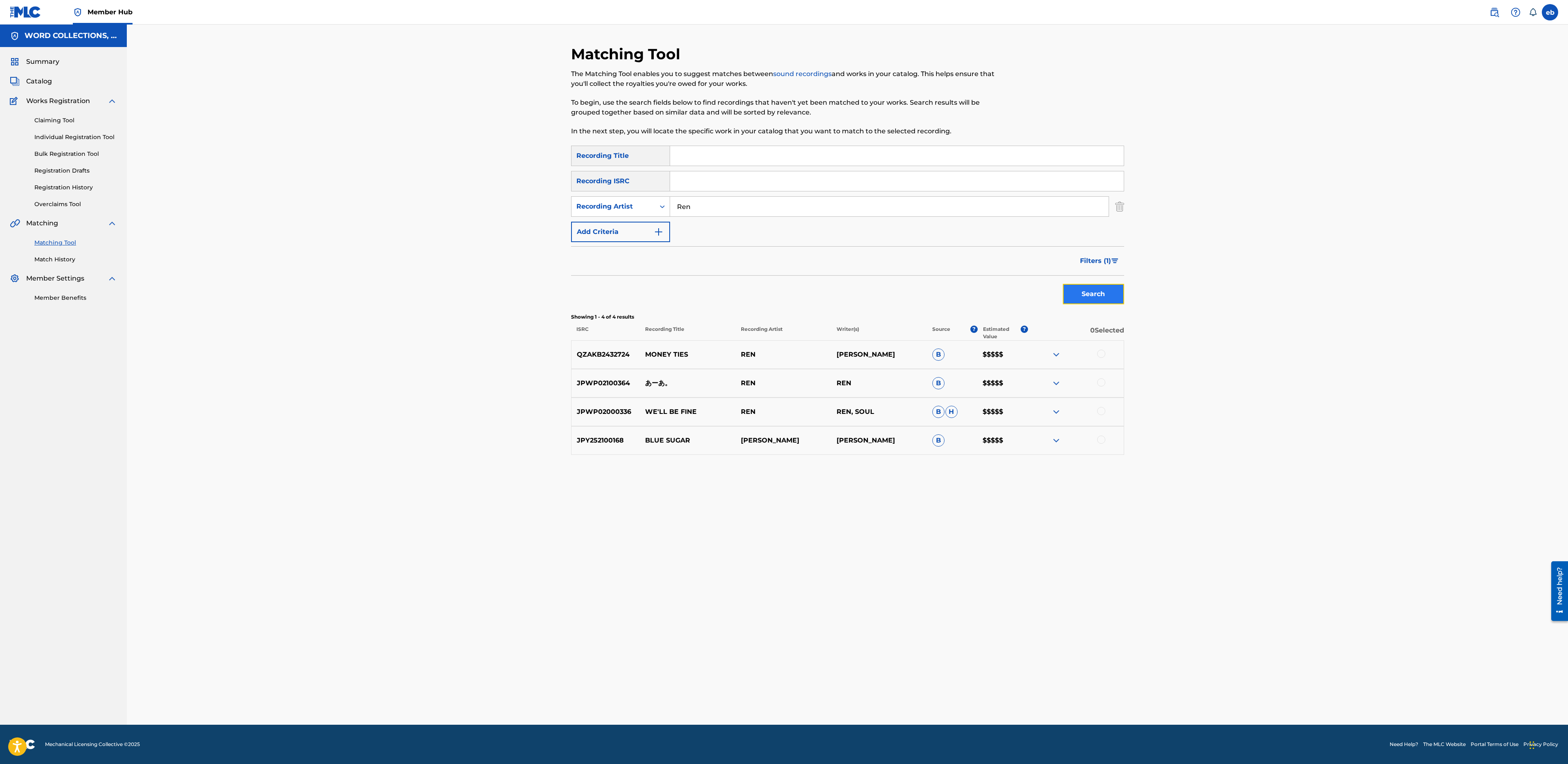
click at [1096, 294] on button "Search" at bounding box center [1093, 294] width 61 height 21
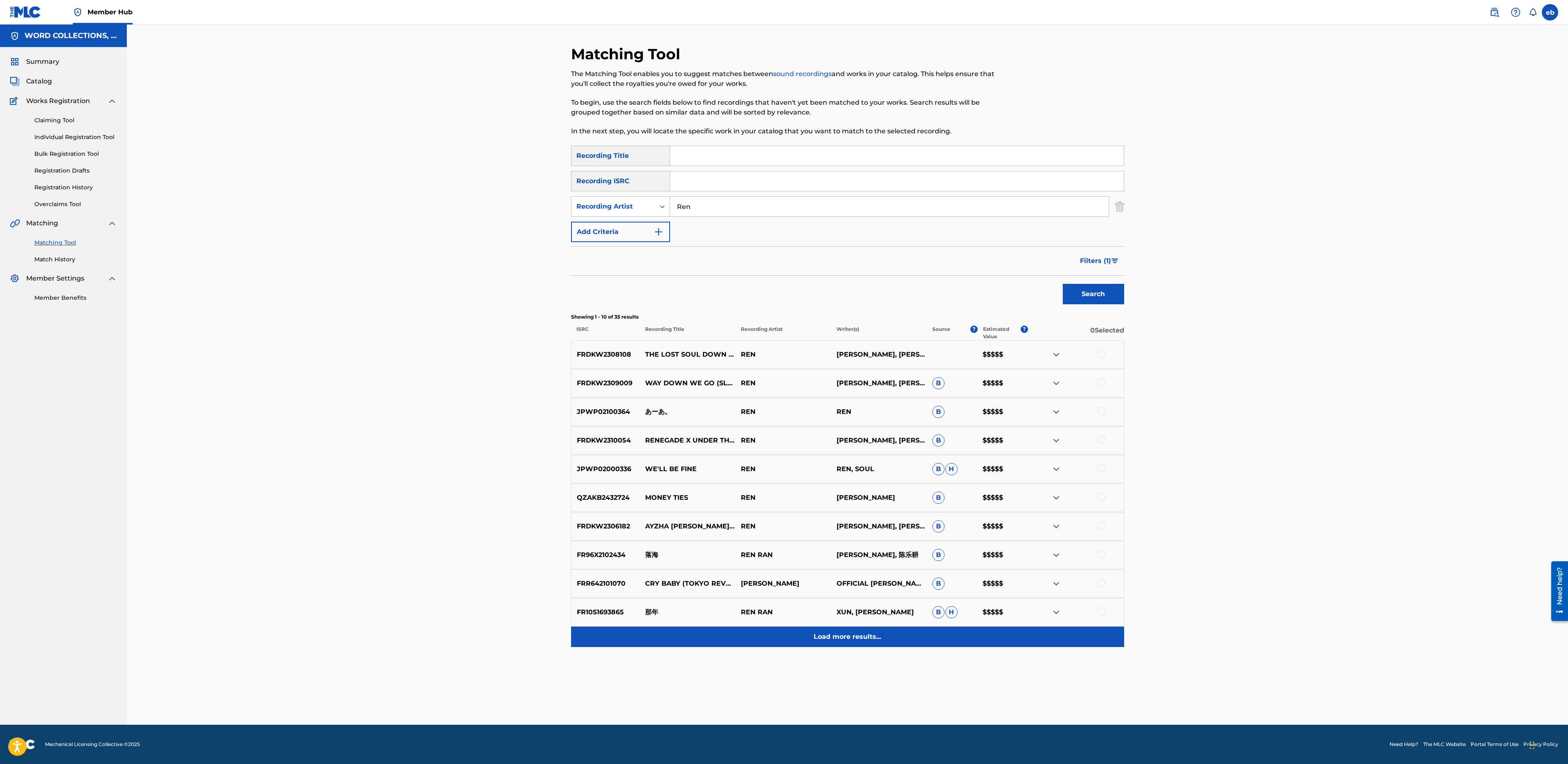
click at [845, 637] on p "Load more results..." at bounding box center [847, 637] width 68 height 10
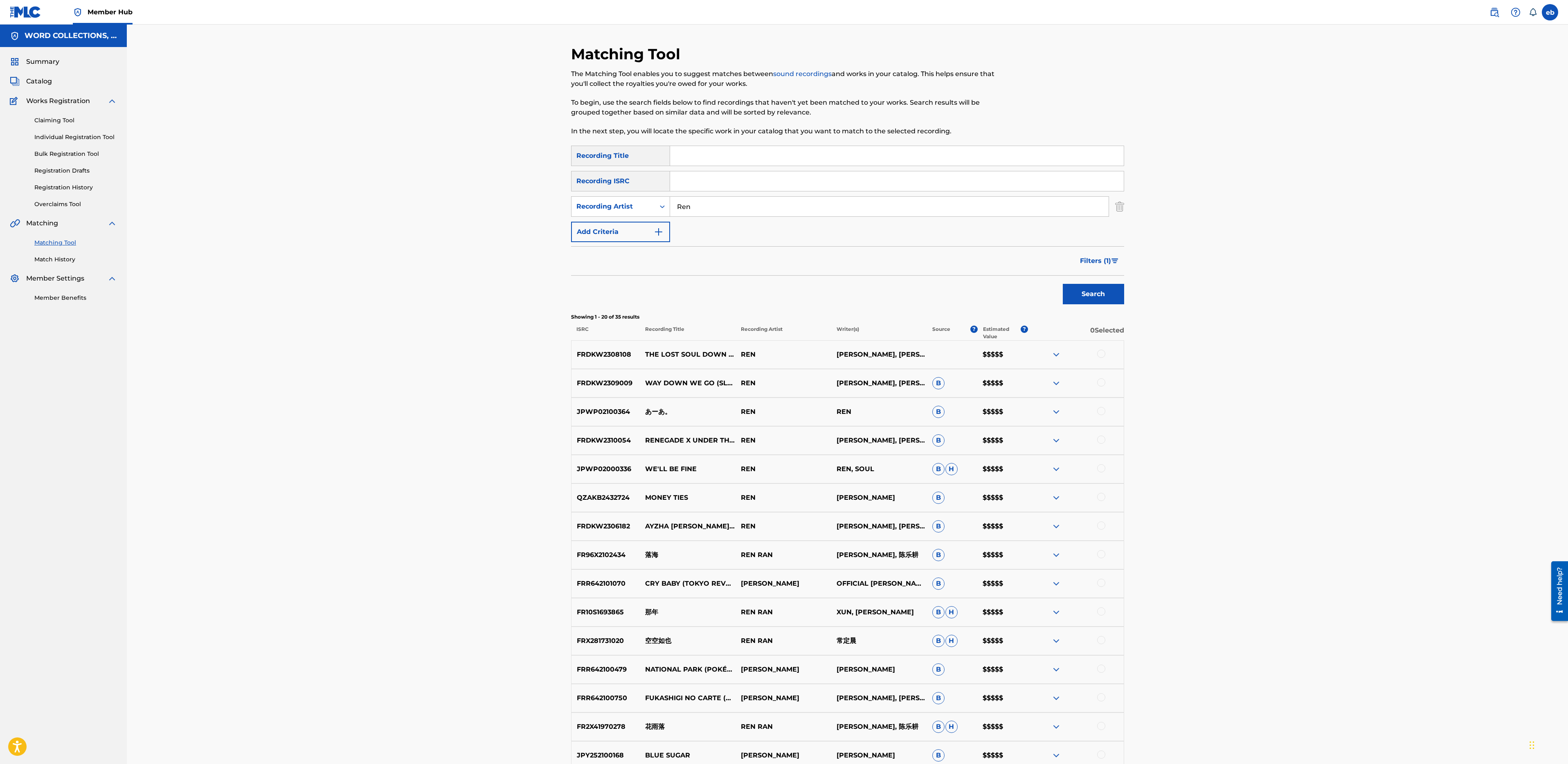
scroll to position [250, 0]
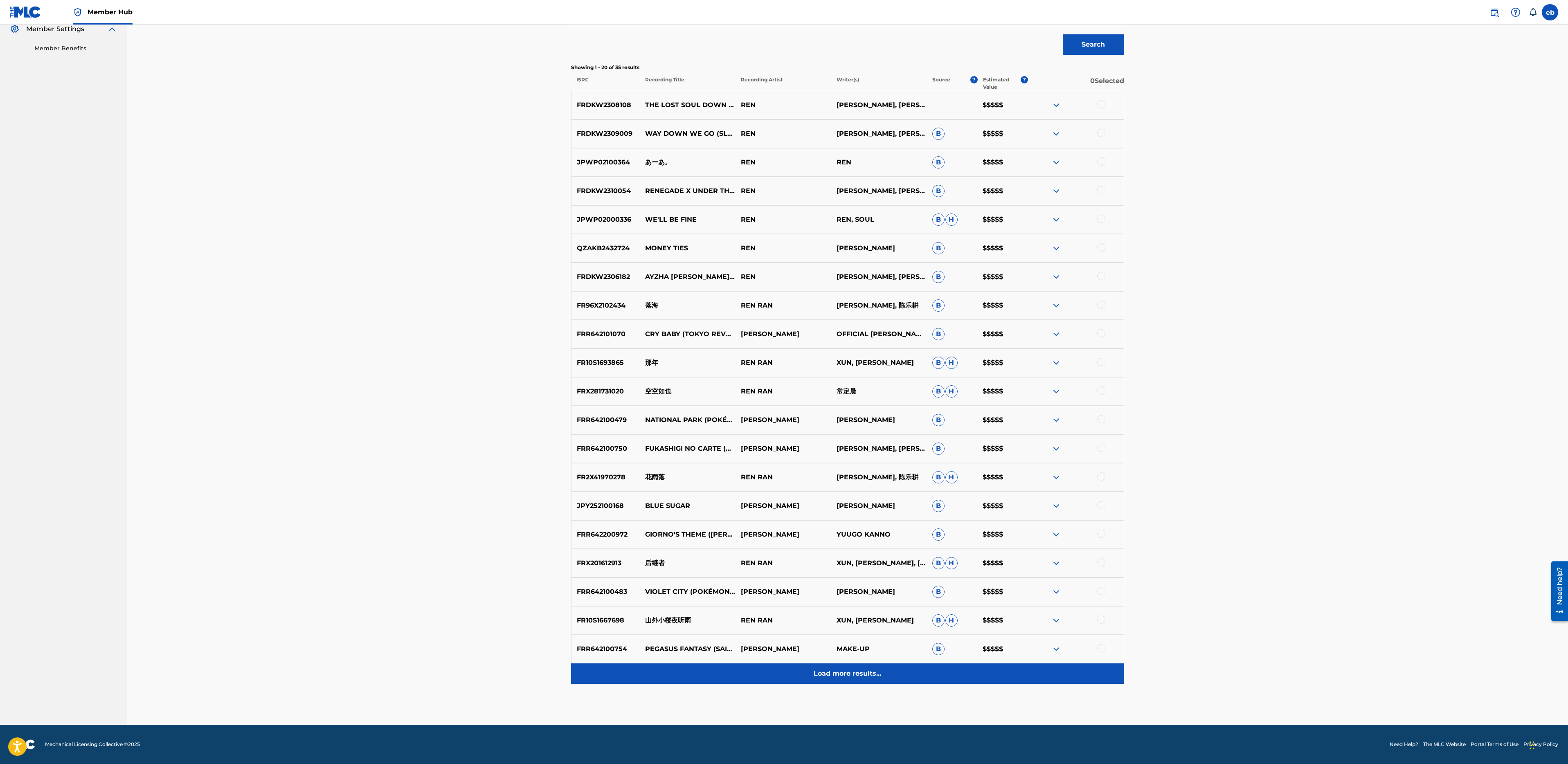
click at [850, 673] on p "Load more results..." at bounding box center [847, 674] width 68 height 10
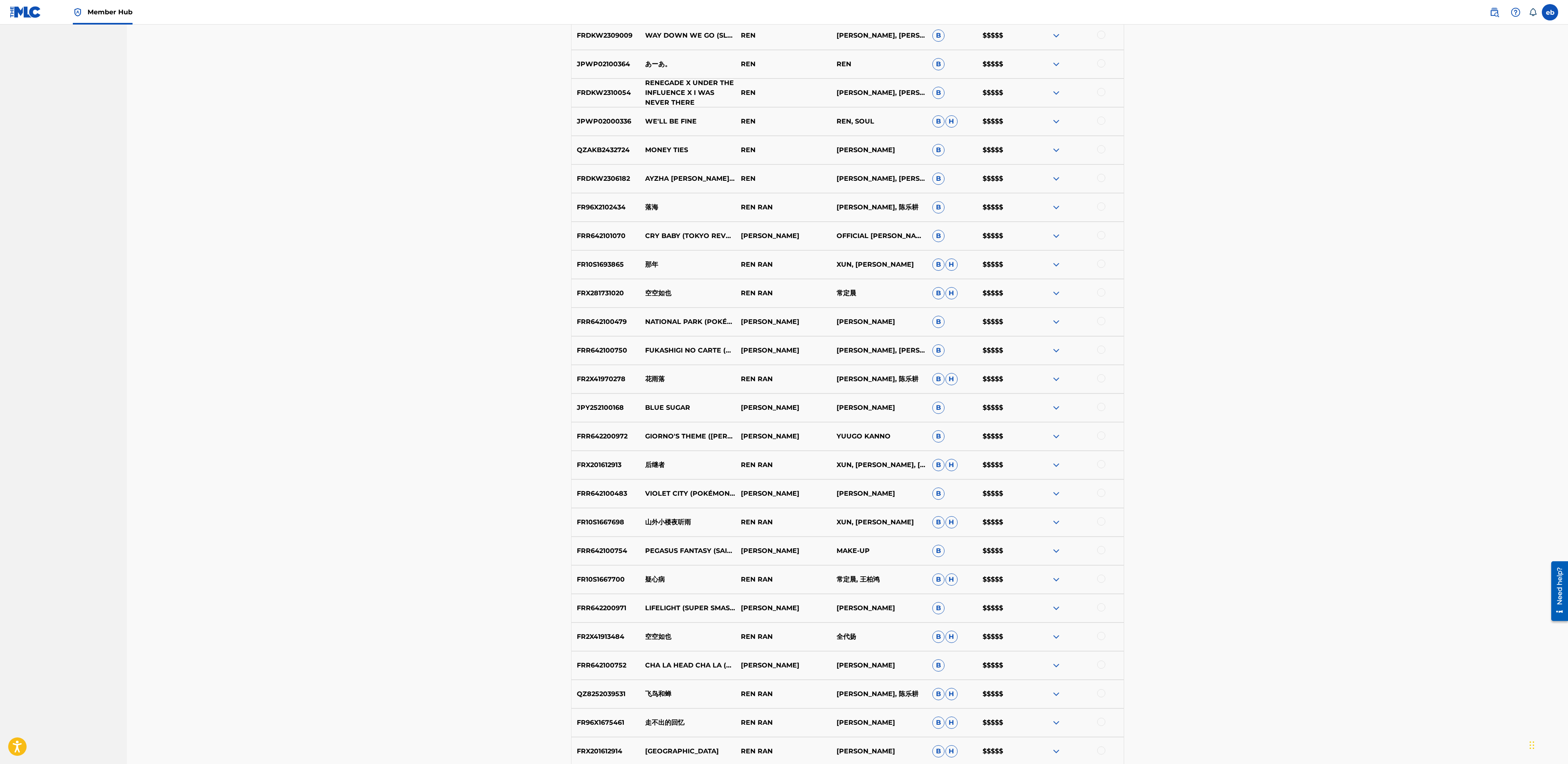
scroll to position [536, 0]
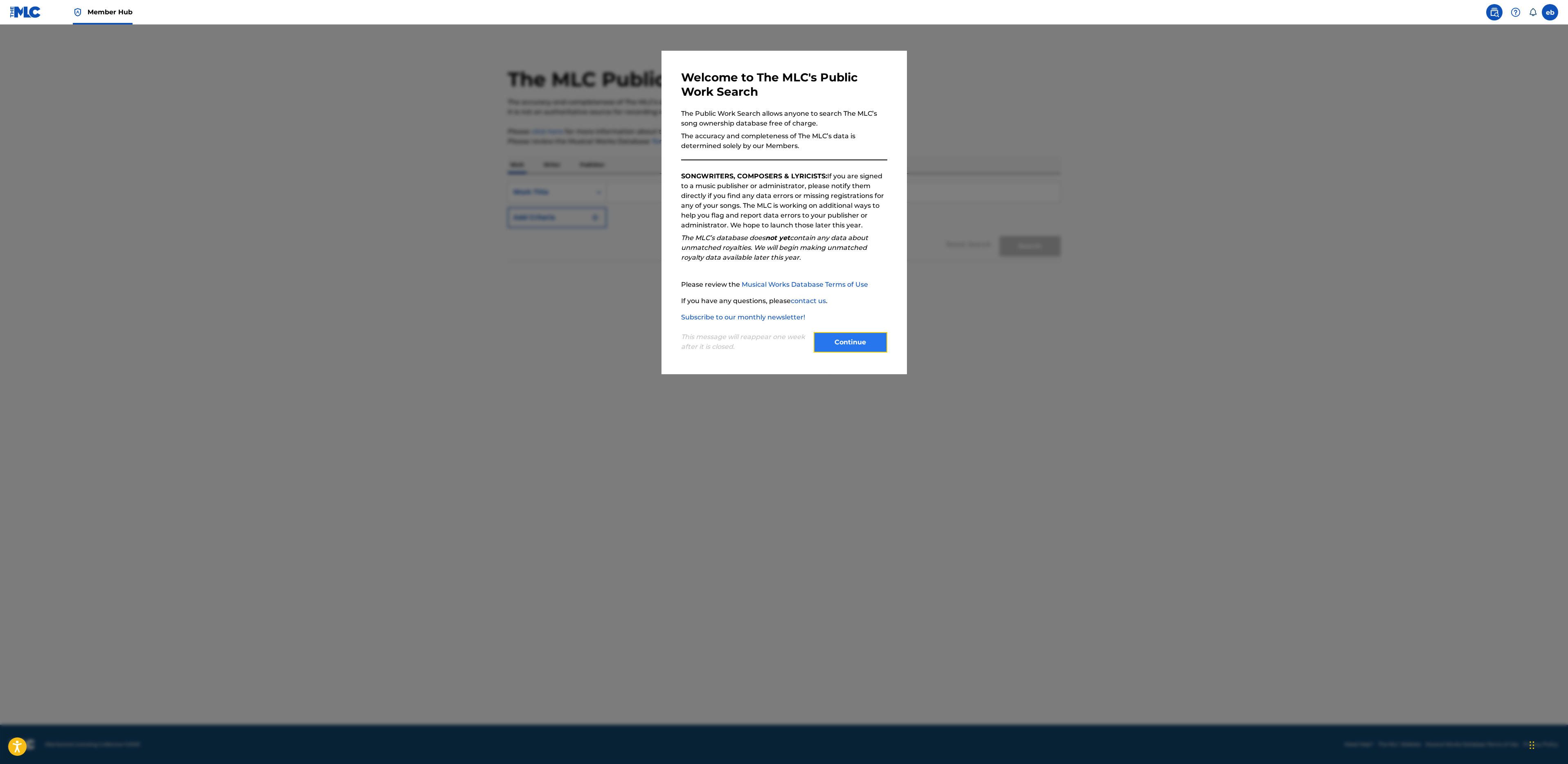
click at [869, 343] on button "Continue" at bounding box center [850, 343] width 74 height 21
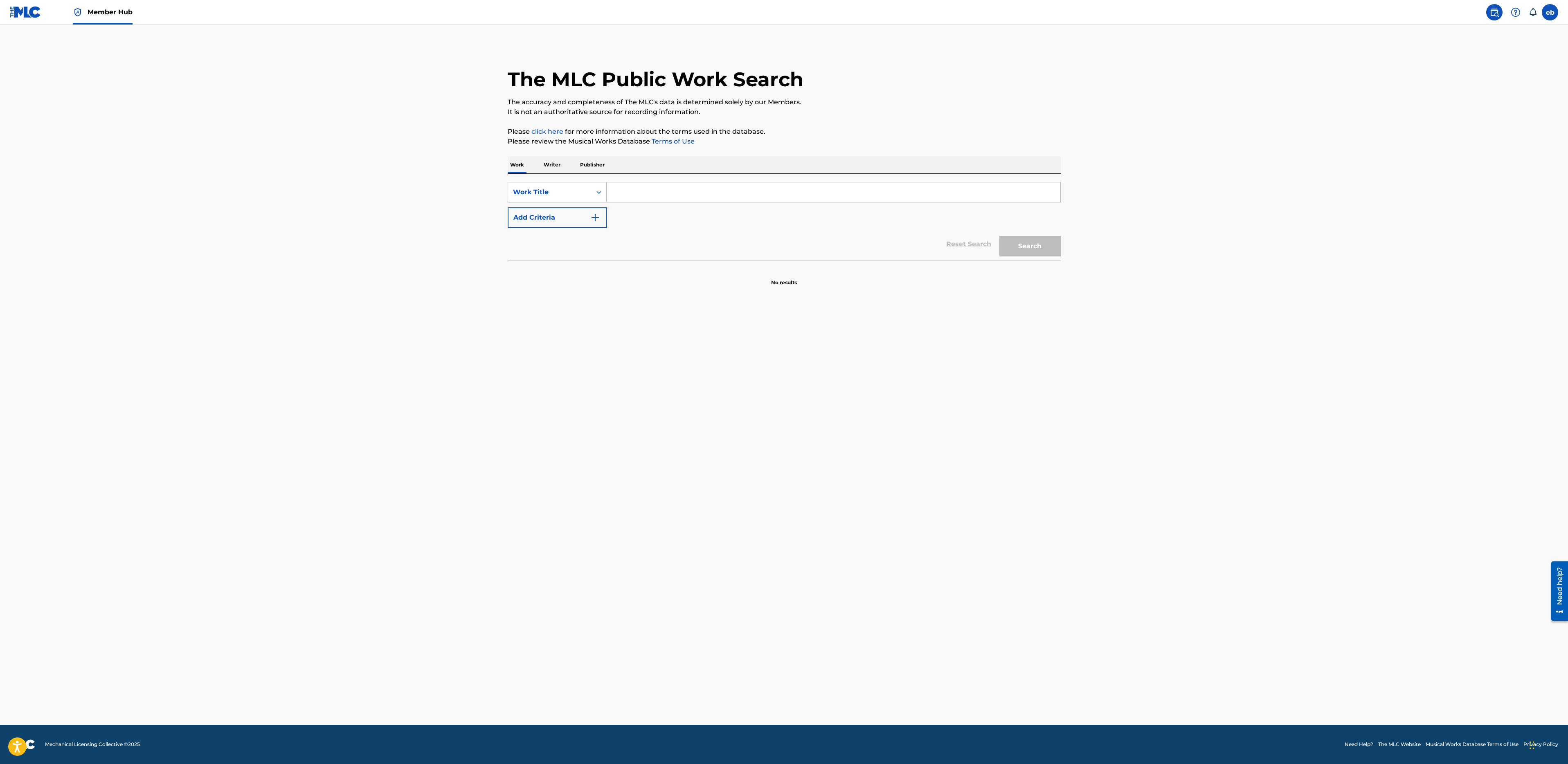
click at [686, 194] on input "Search Form" at bounding box center [833, 192] width 453 height 19
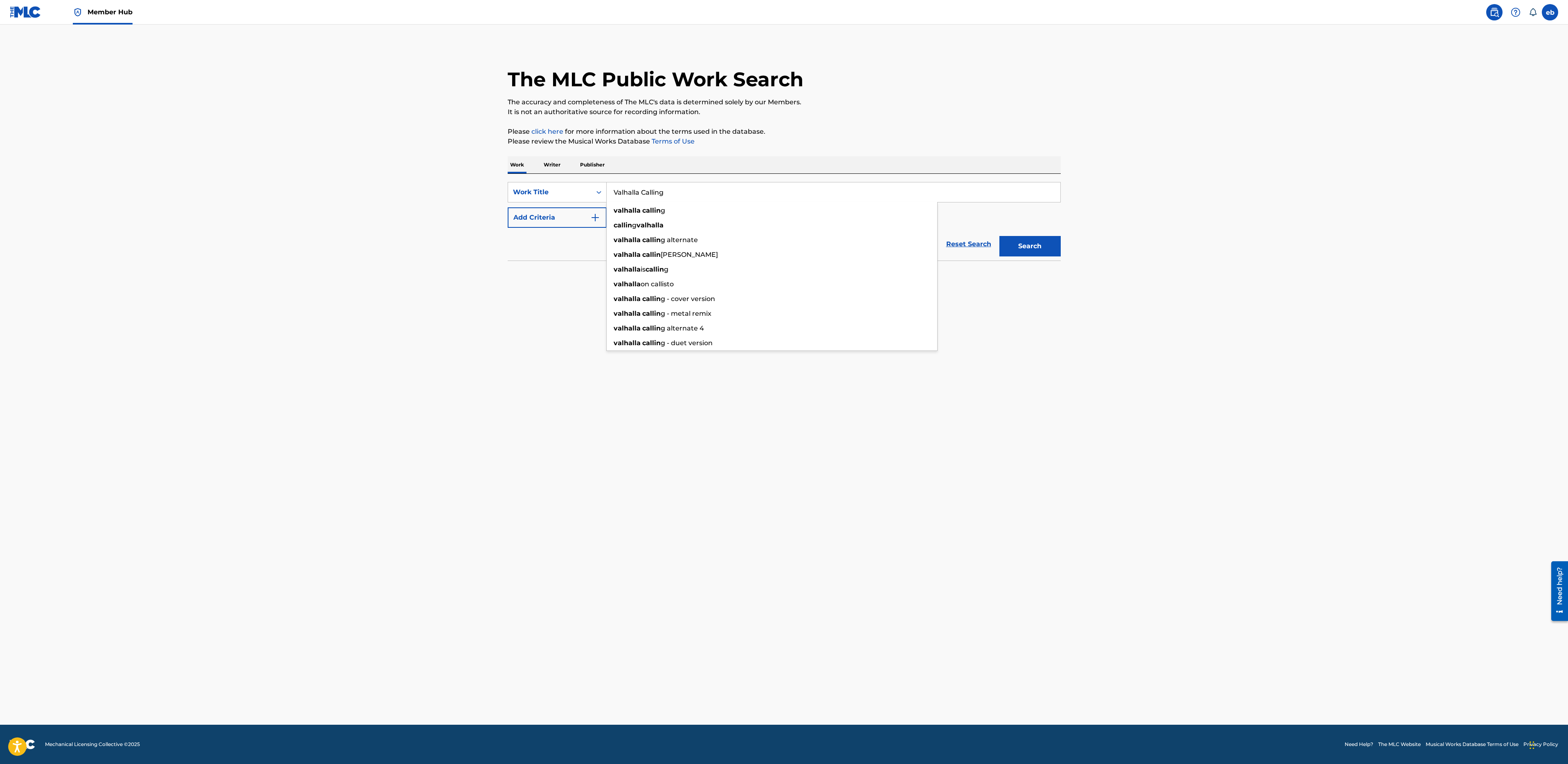
type input "Valhalla Calling"
click at [999, 236] on button "Search" at bounding box center [1030, 247] width 61 height 21
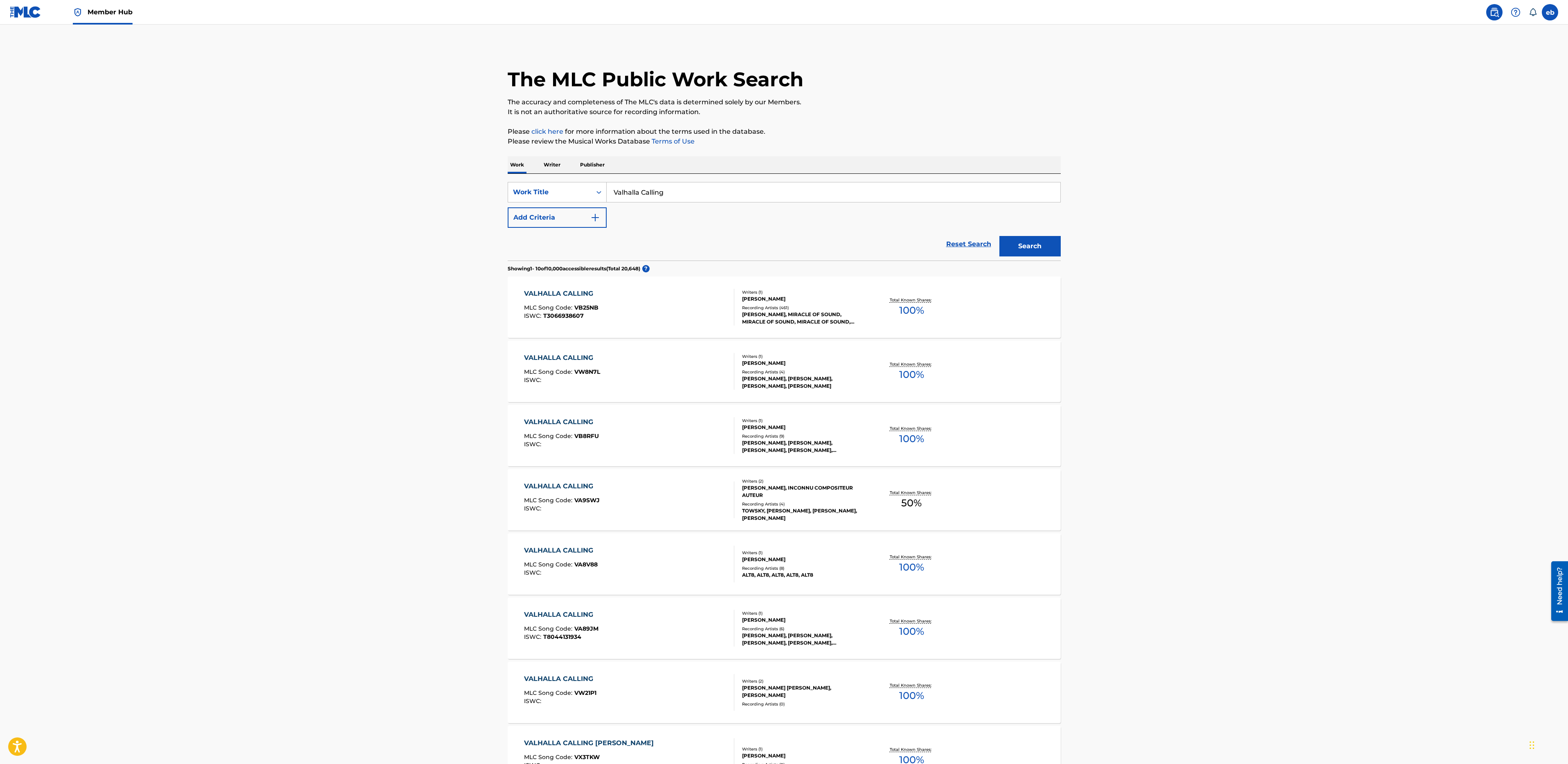
click at [625, 309] on div "VALHALLA CALLING MLC Song Code : VB25NB ISWC : T3066938607" at bounding box center [629, 307] width 210 height 37
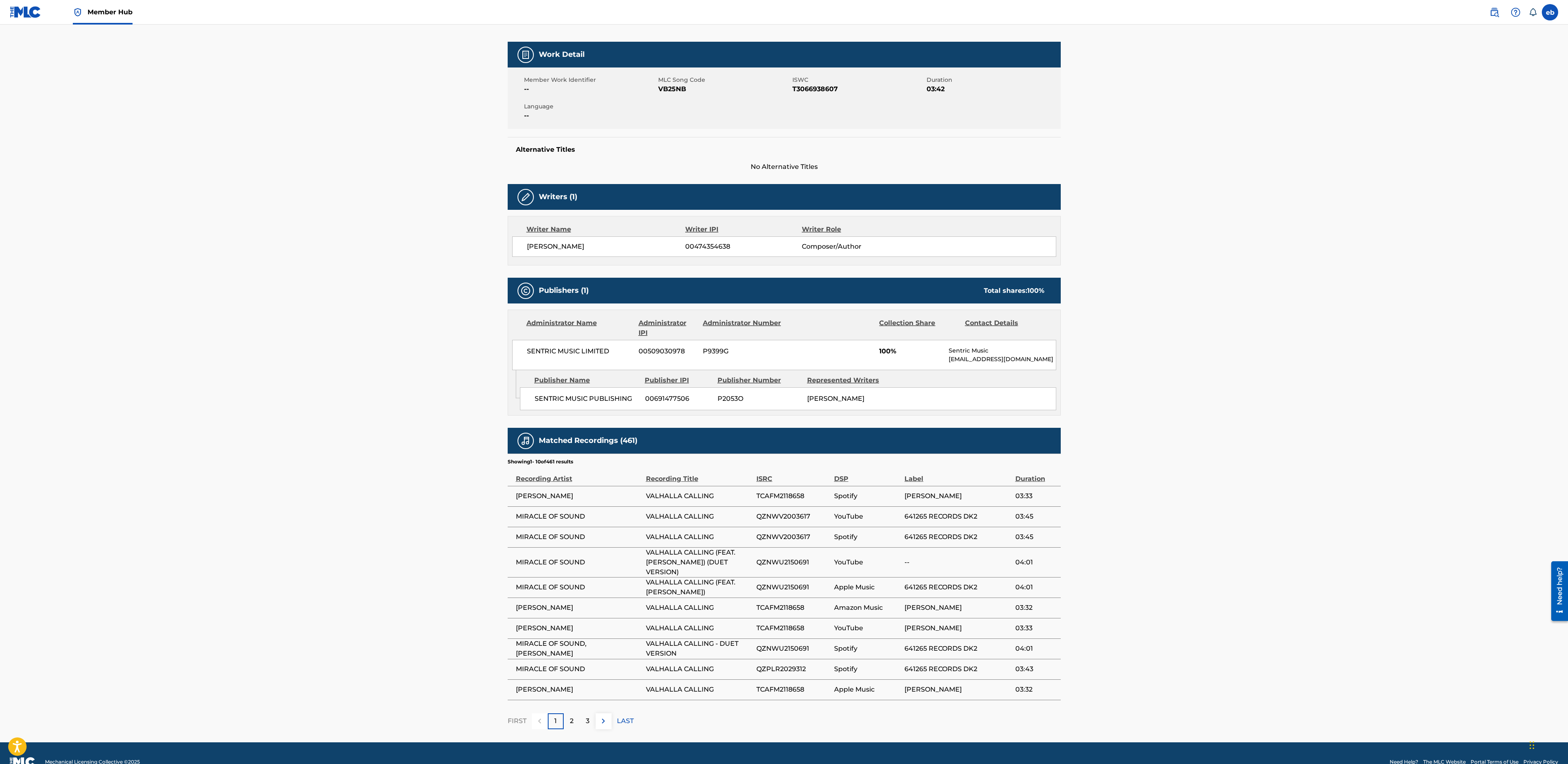
scroll to position [122, 0]
